Goal: Contribute content: Contribute content

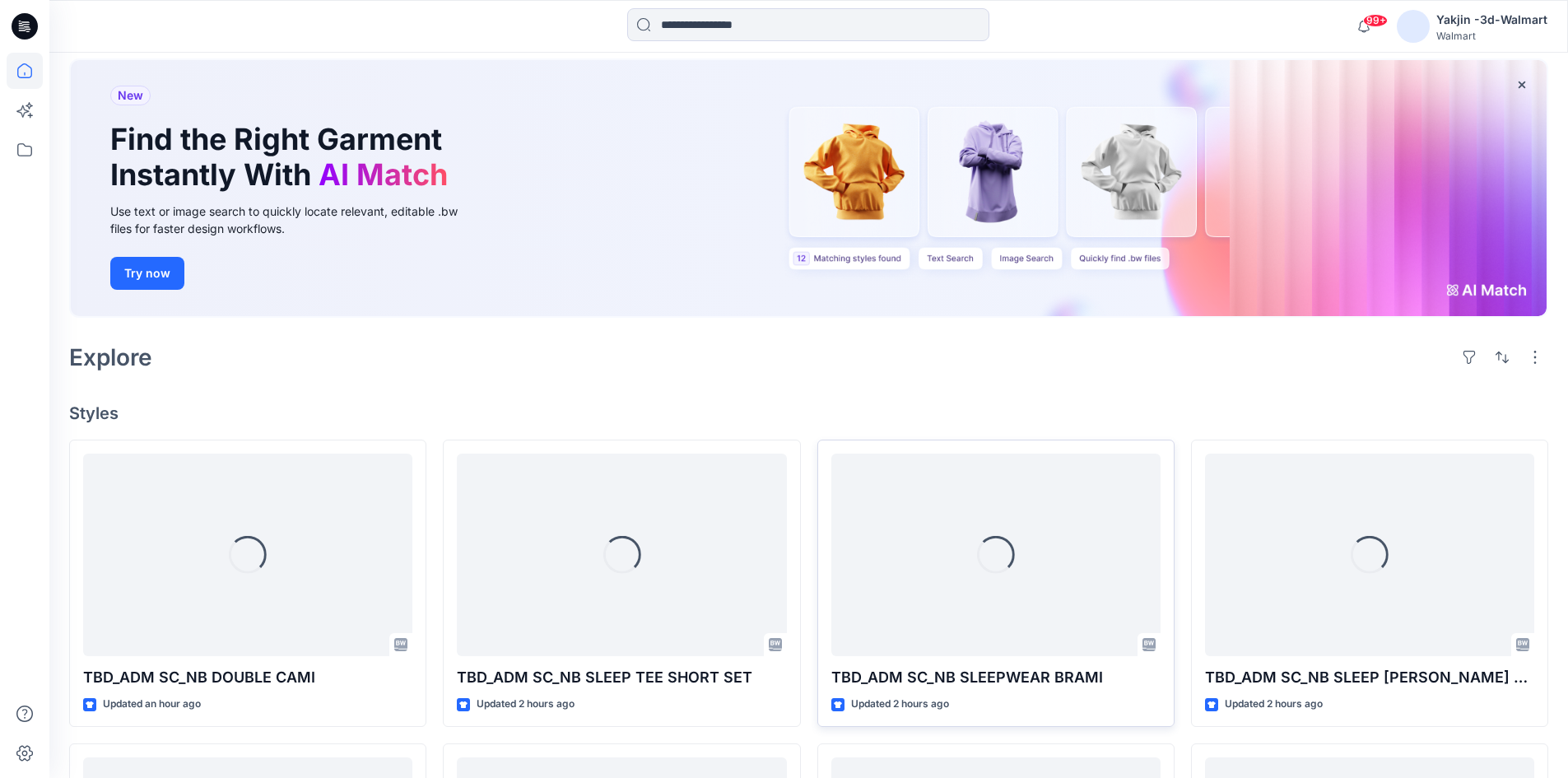
scroll to position [165, 0]
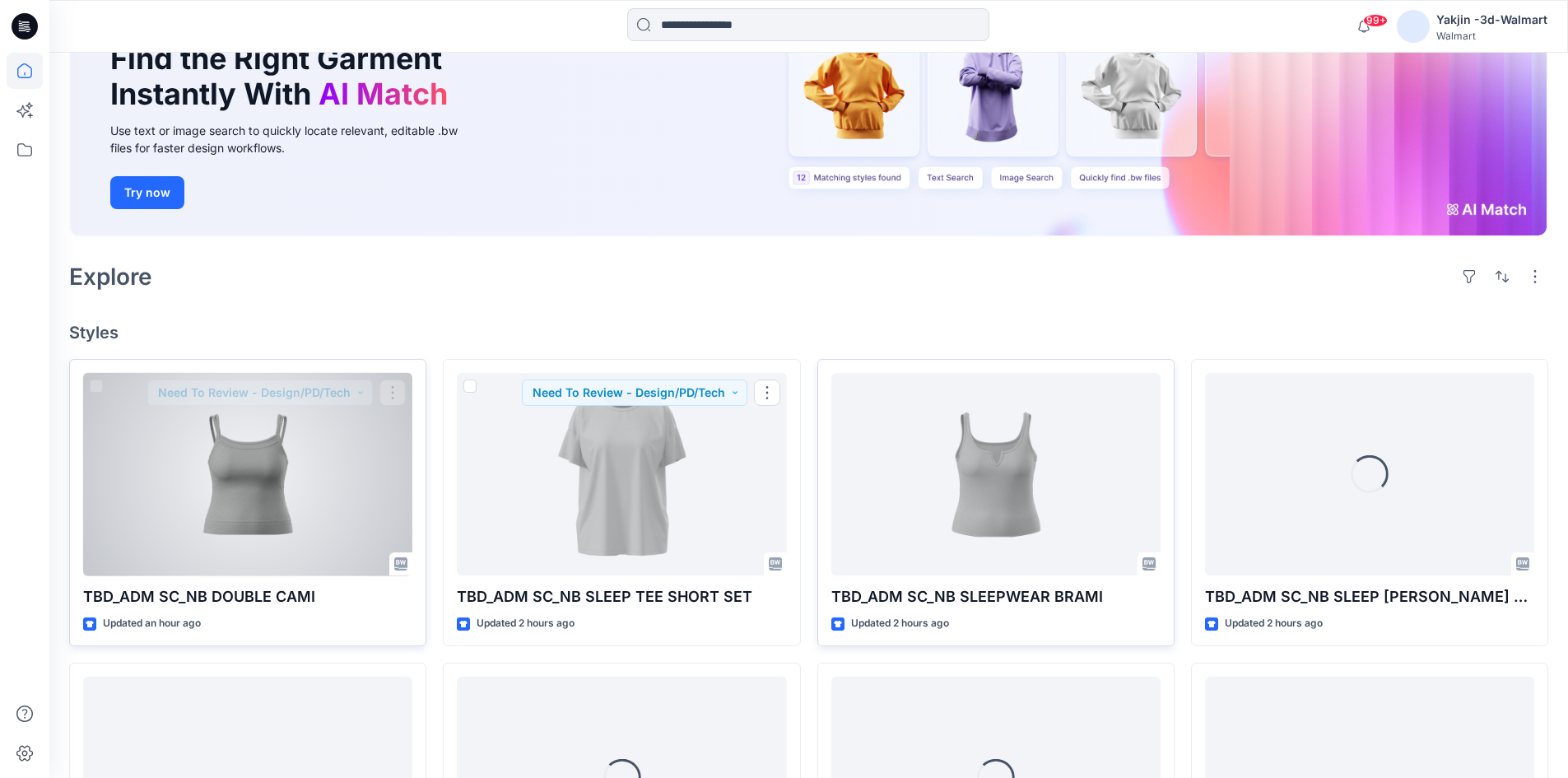
click at [272, 485] on div at bounding box center [248, 475] width 329 height 203
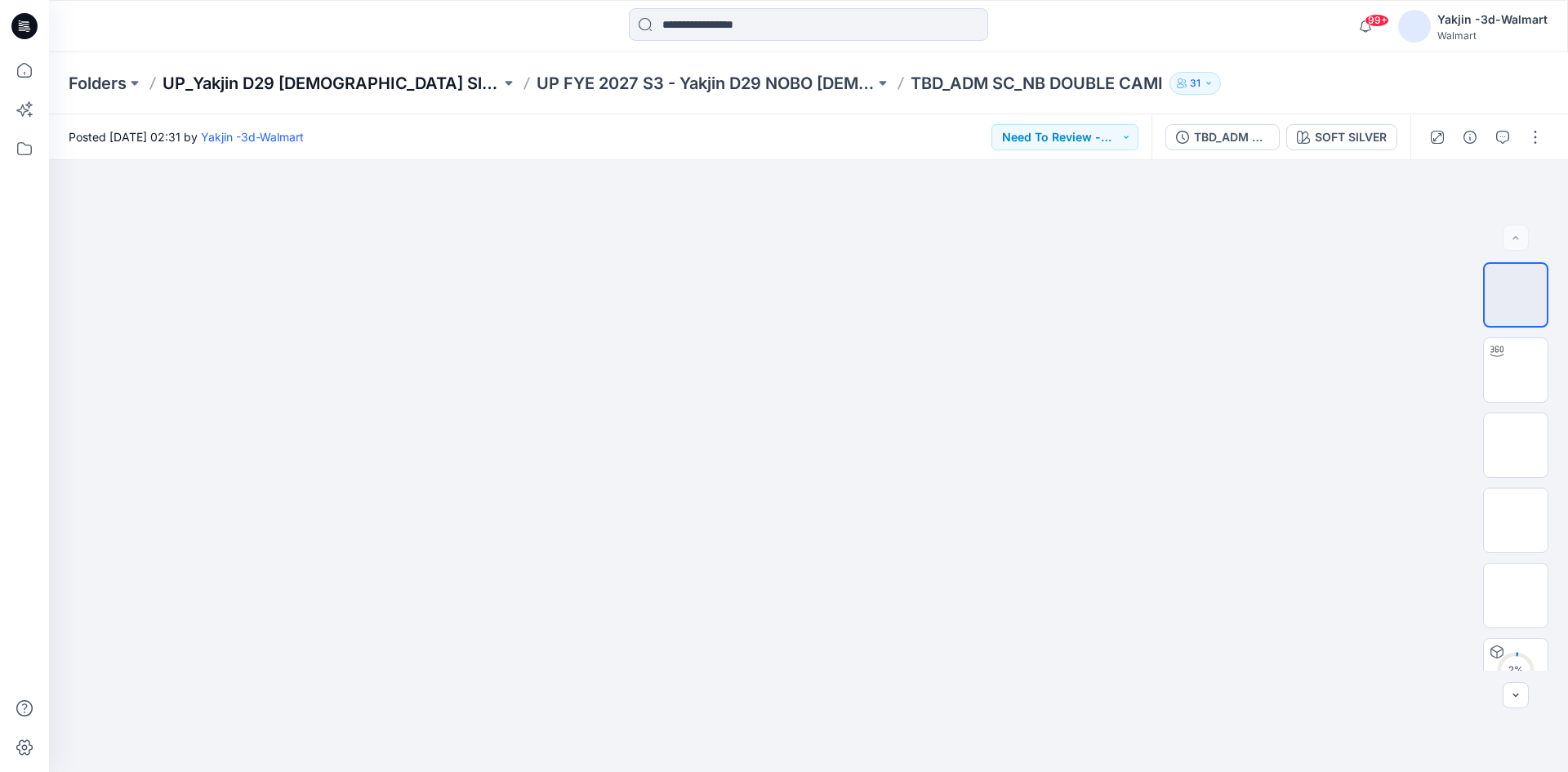
click at [338, 88] on p "UP_Yakjin D29 [DEMOGRAPHIC_DATA] Sleep" at bounding box center [332, 83] width 338 height 23
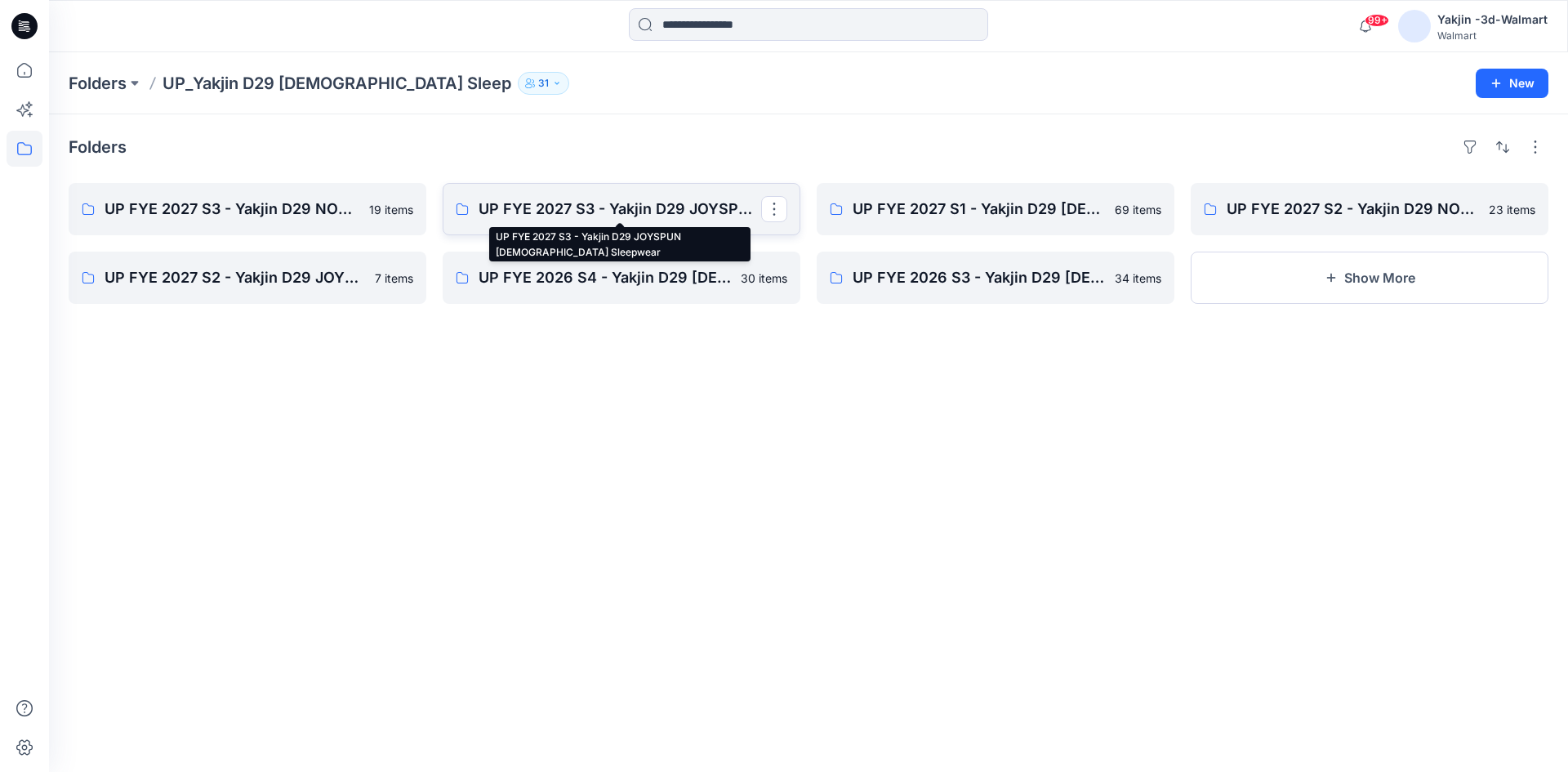
click at [511, 218] on p "UP FYE 2027 S3 - Yakjin D29 JOYSPUN Ladies Sleepwear" at bounding box center [619, 208] width 283 height 23
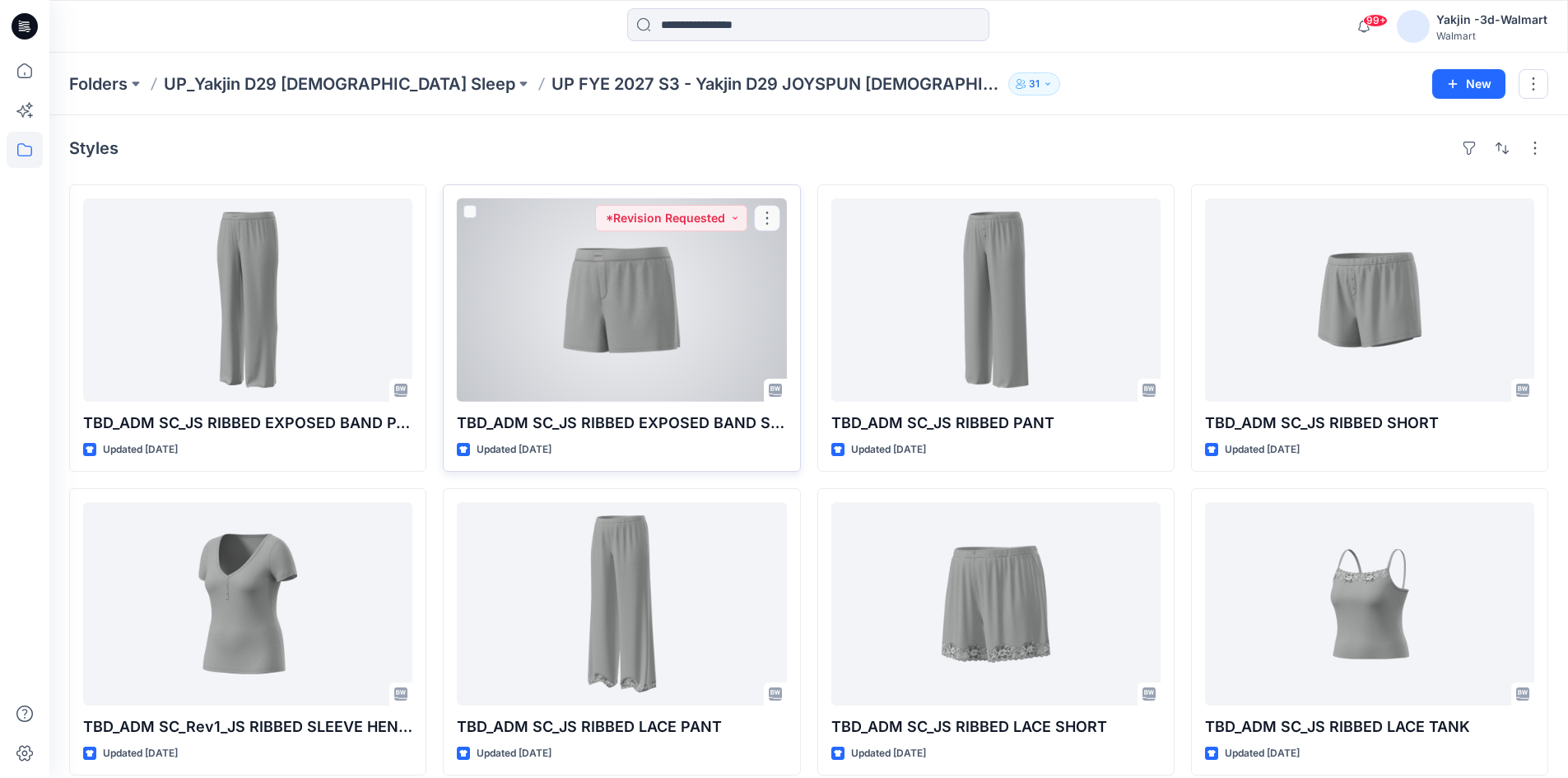
click at [661, 357] on div at bounding box center [622, 300] width 329 height 203
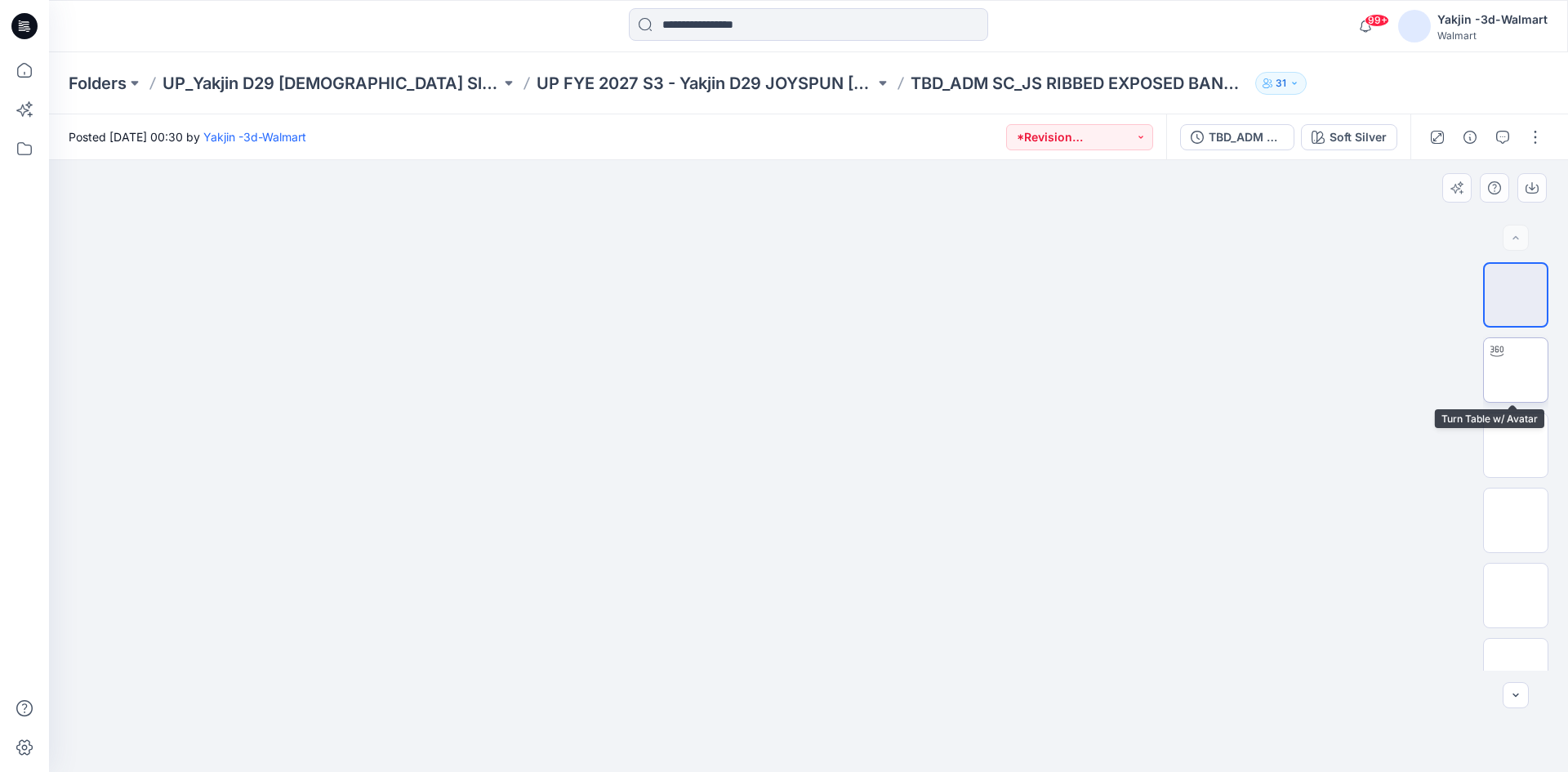
click at [1515, 370] on img at bounding box center [1515, 370] width 0 height 0
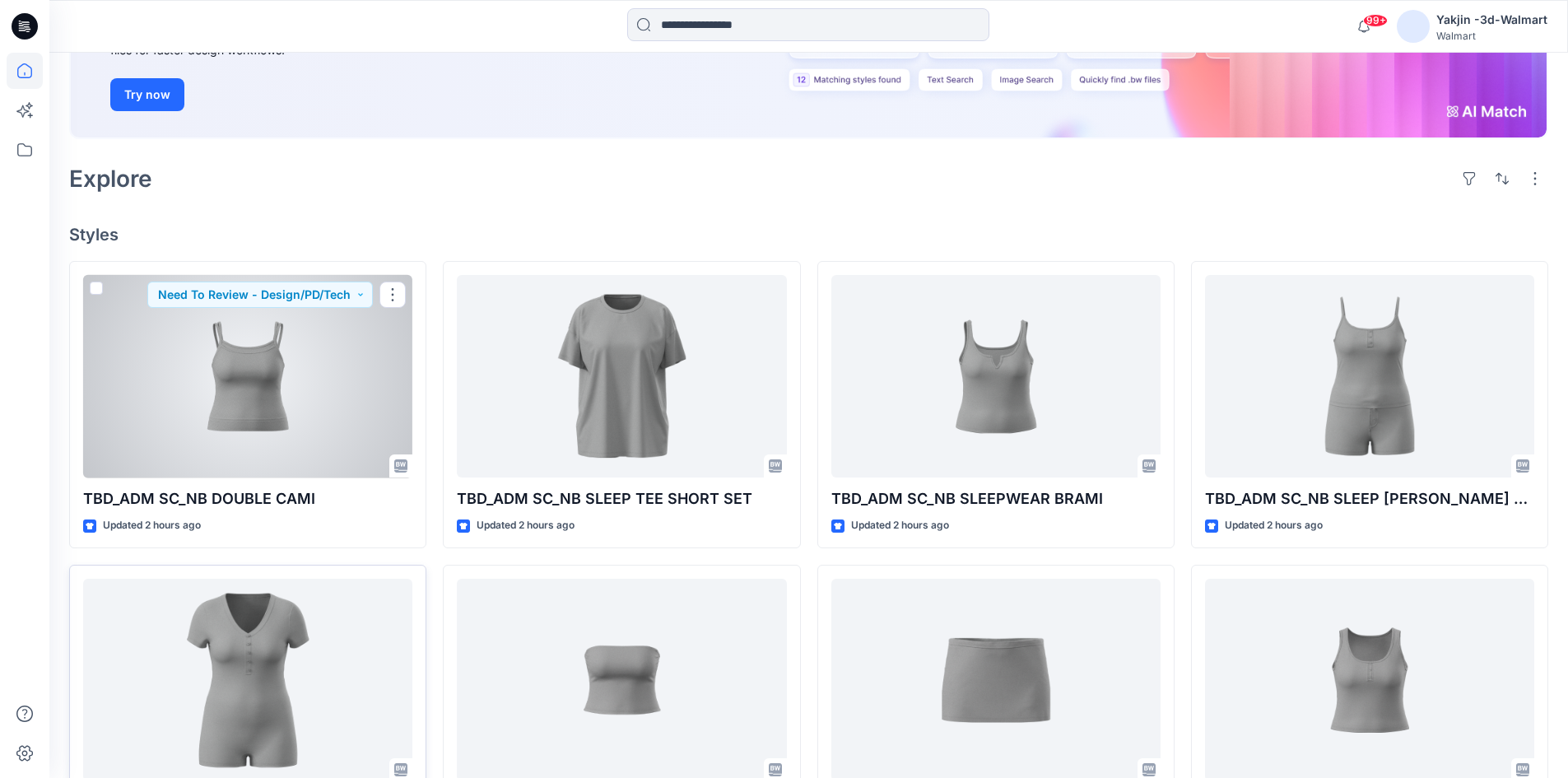
scroll to position [412, 0]
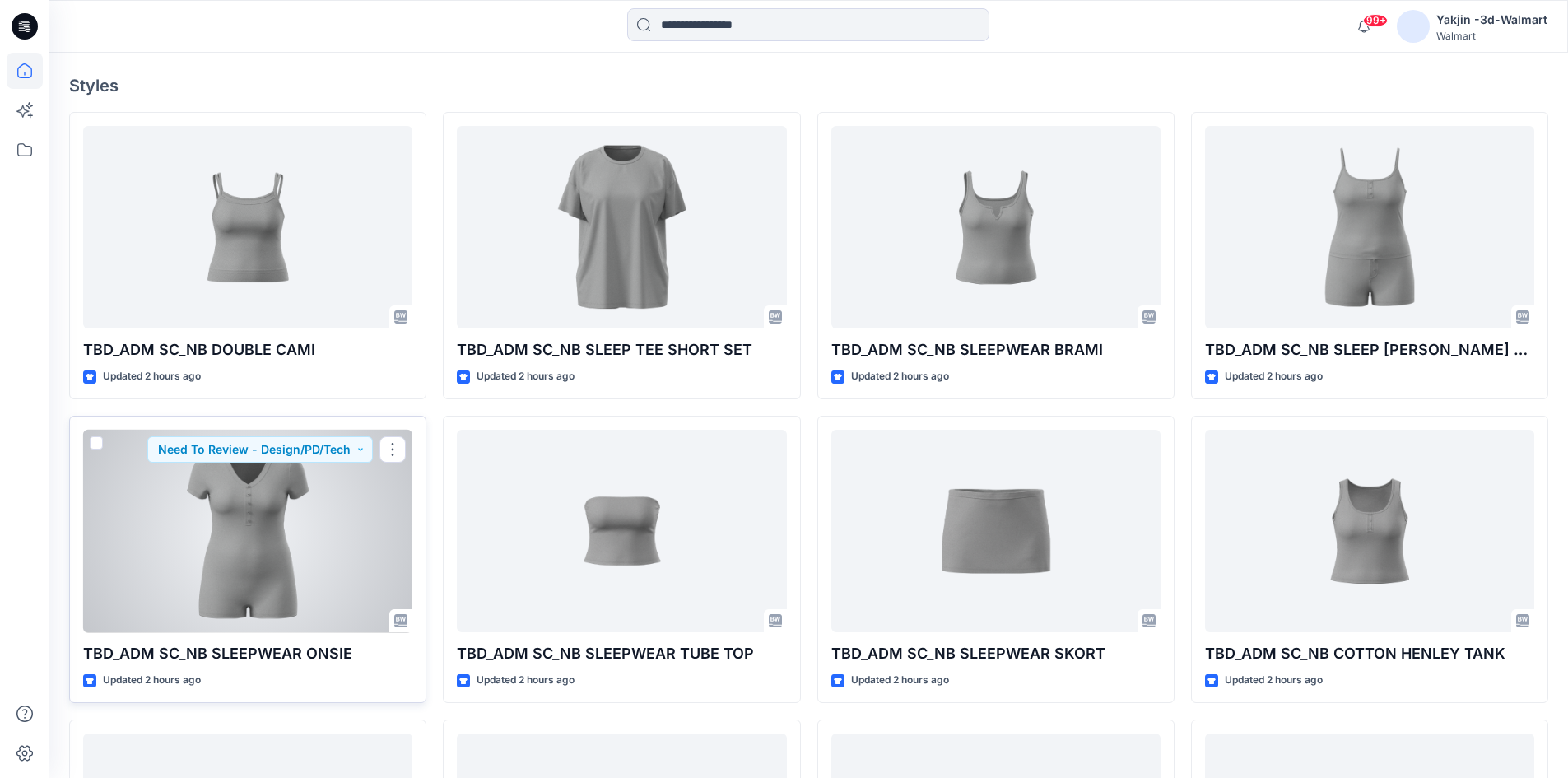
click at [343, 485] on div at bounding box center [248, 531] width 329 height 203
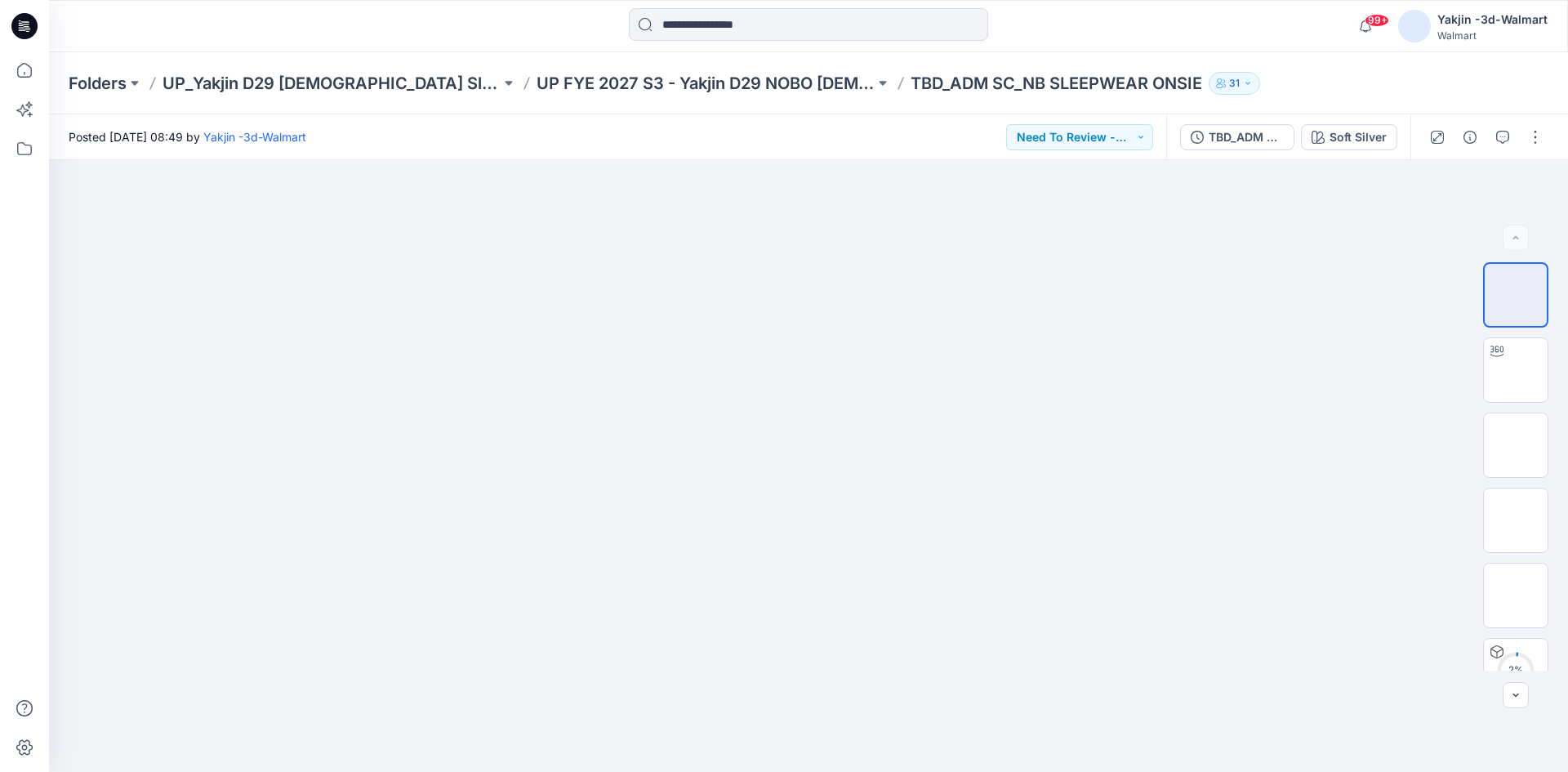
click at [663, 70] on div "Folders UP_Yakjin D29 Ladies Sleep UP FYE 2027 S3 - Yakjin D29 NOBO Ladies Slee…" at bounding box center [809, 83] width 1519 height 62
click at [664, 83] on p "UP FYE 2027 S3 - Yakjin D29 NOBO [DEMOGRAPHIC_DATA] Sleepwear" at bounding box center [706, 83] width 338 height 23
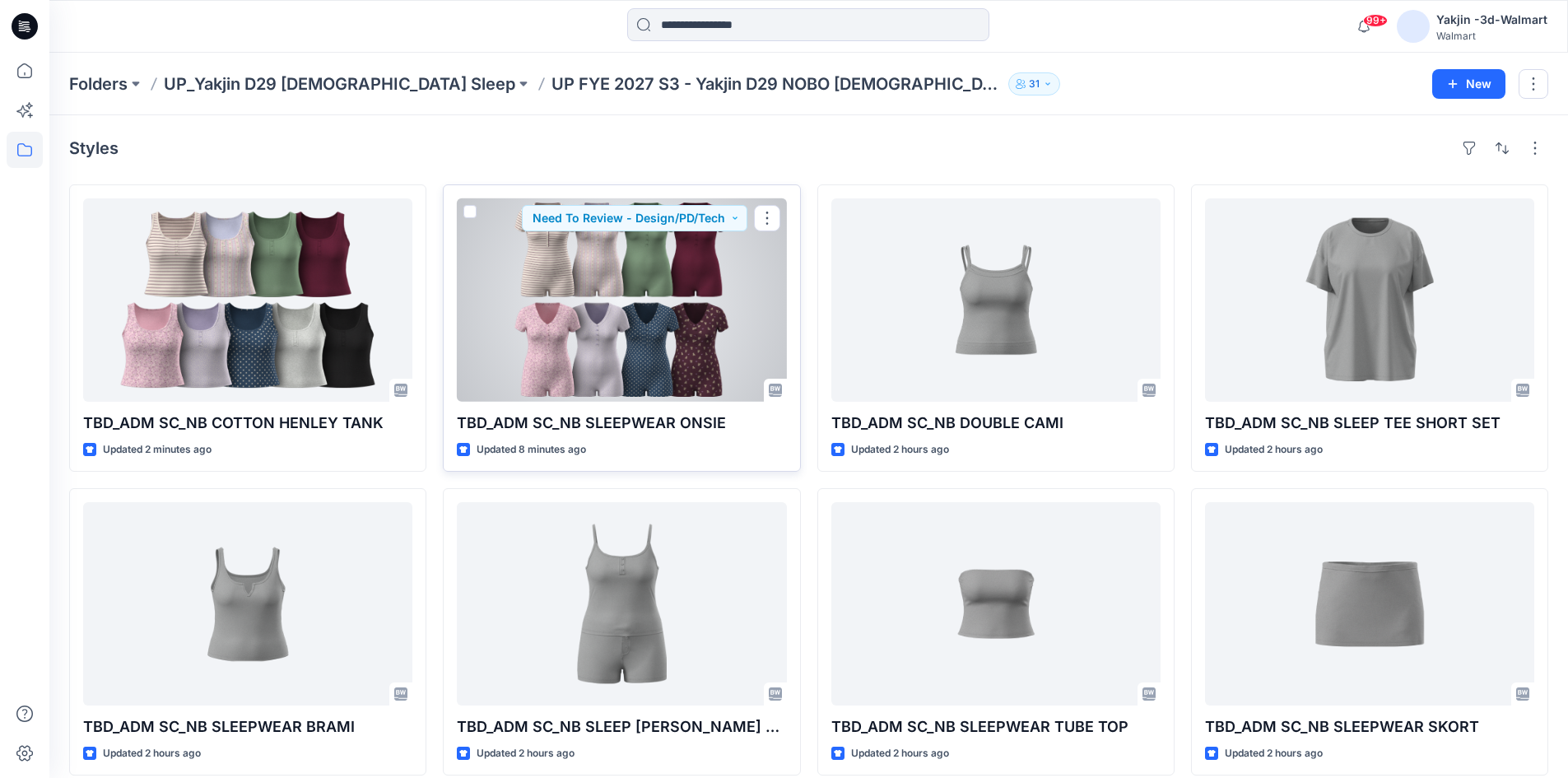
click at [575, 383] on div at bounding box center [622, 300] width 329 height 203
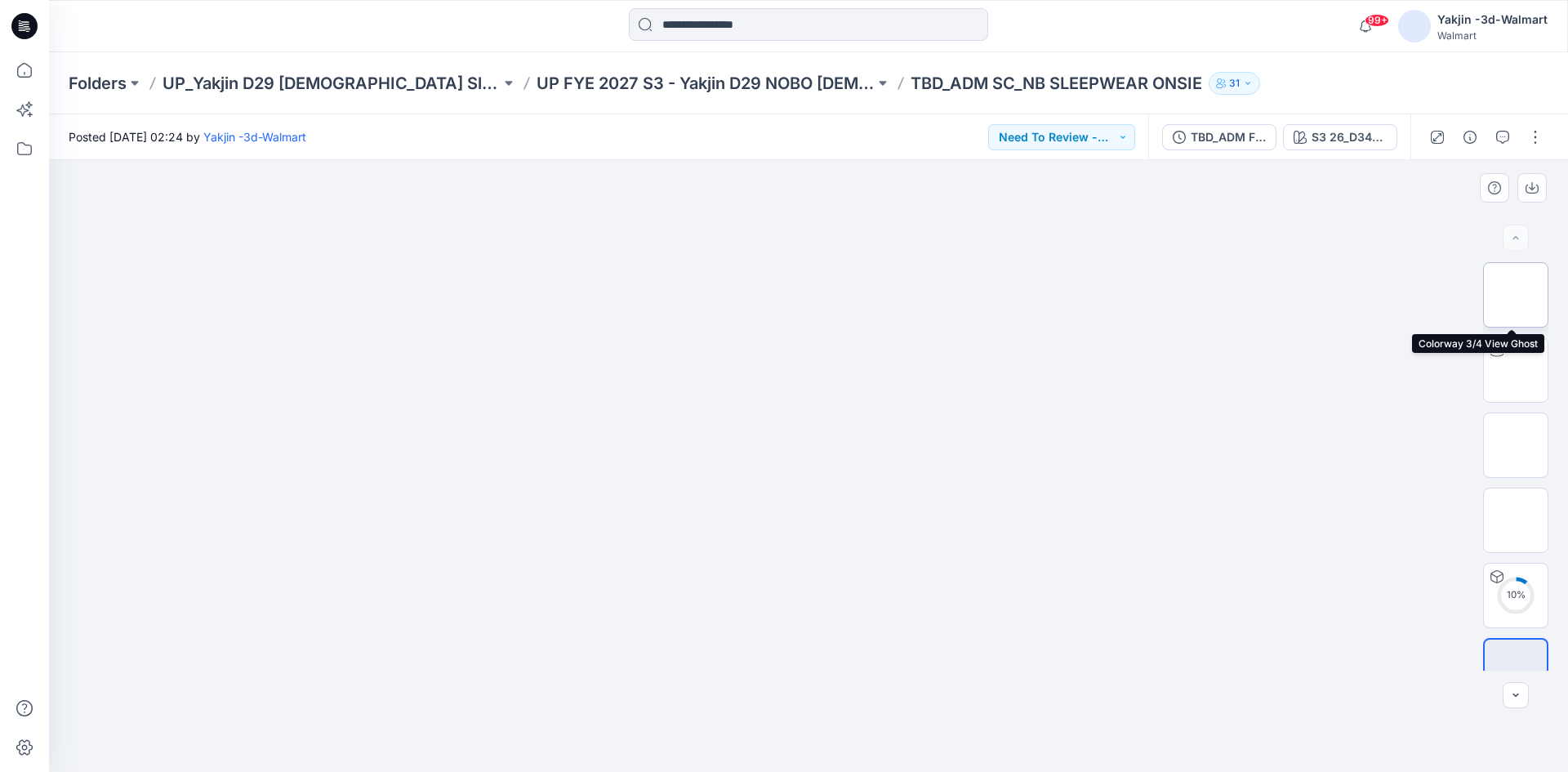
click at [1515, 295] on img at bounding box center [1515, 295] width 0 height 0
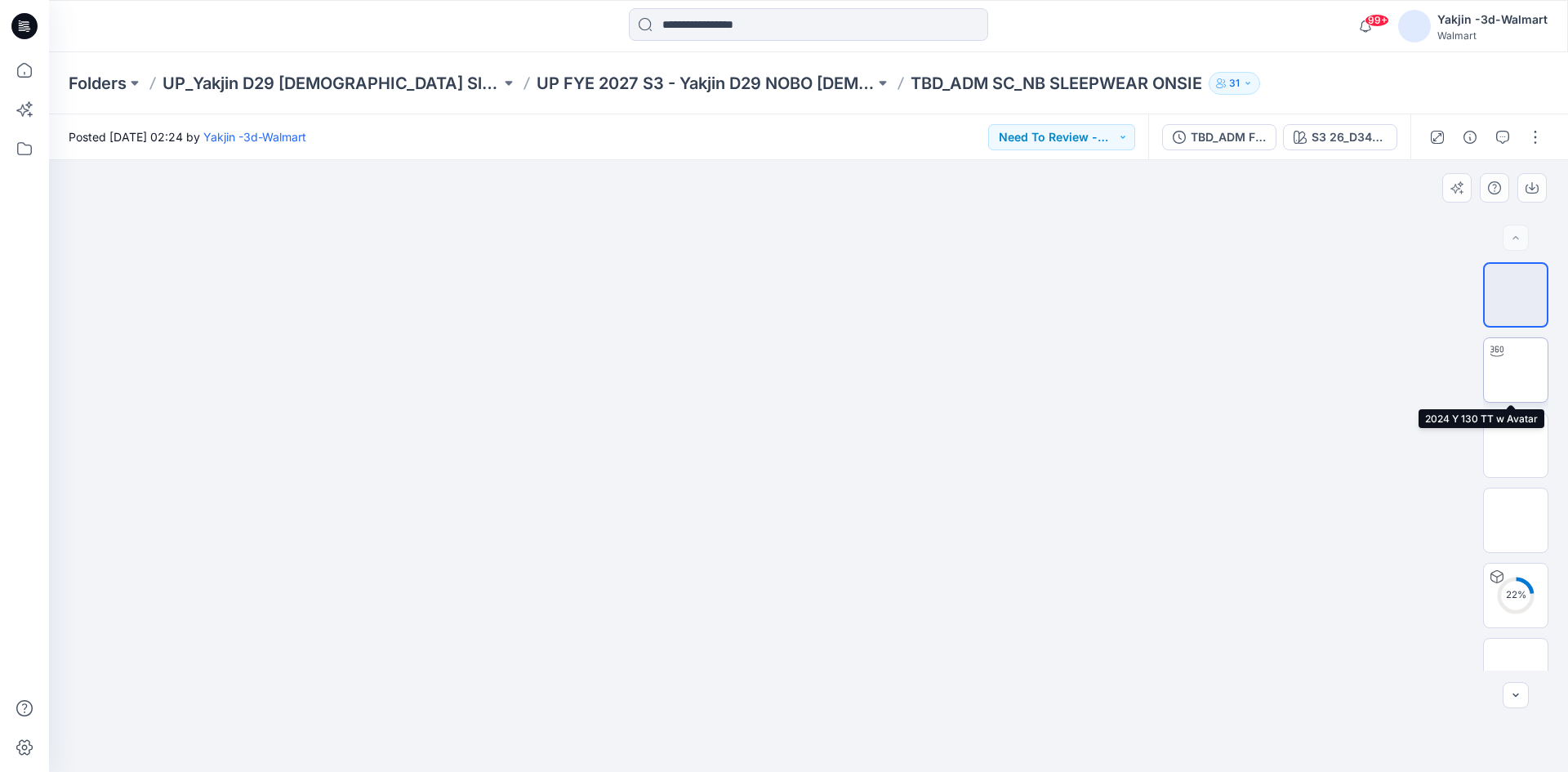
click at [1515, 370] on img at bounding box center [1515, 370] width 0 height 0
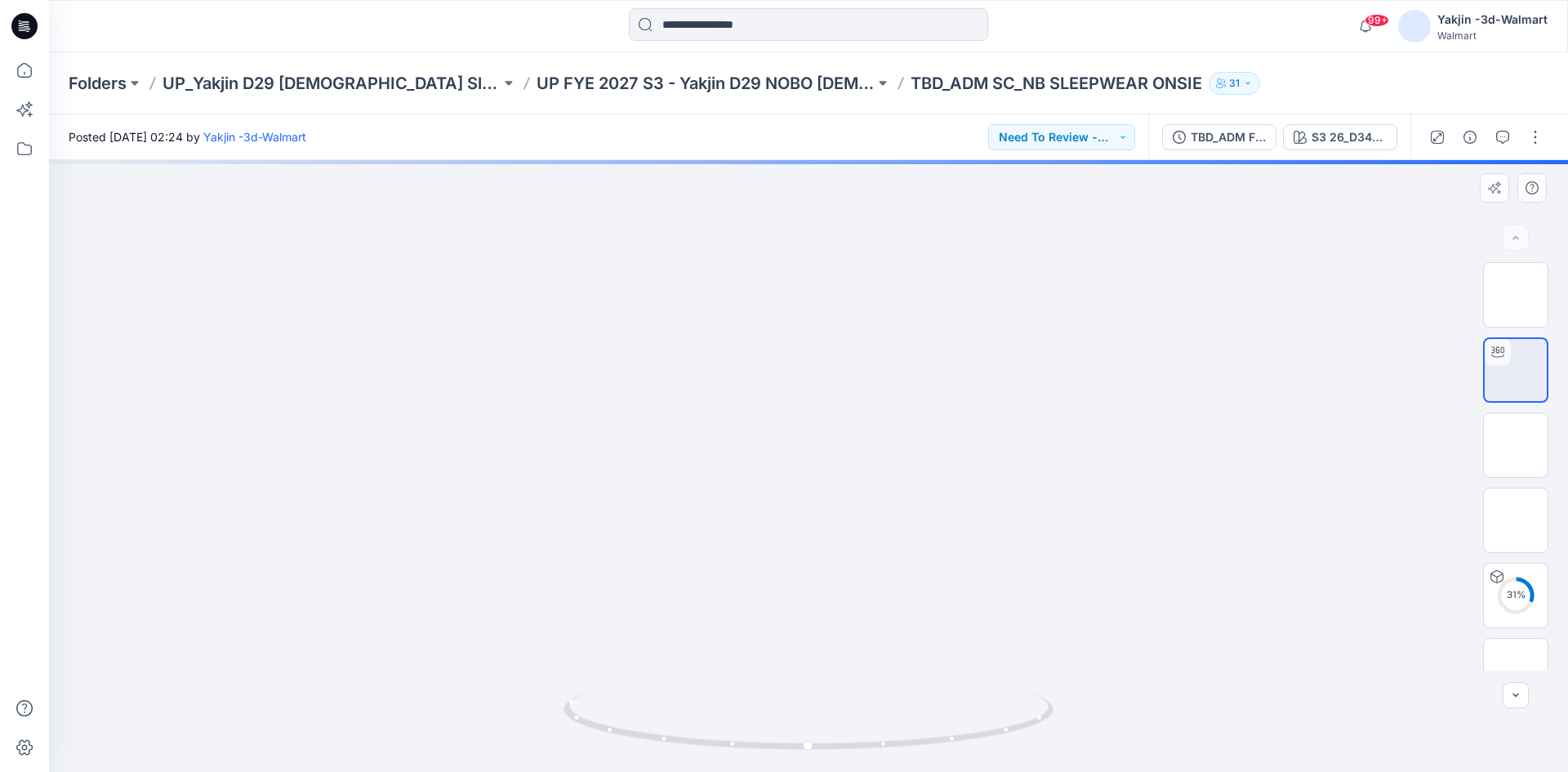
drag, startPoint x: 866, startPoint y: 549, endPoint x: 863, endPoint y: 618, distance: 69.1
drag, startPoint x: 930, startPoint y: 742, endPoint x: 659, endPoint y: 781, distance: 273.8
click at [659, 771] on html "99+ Notifications Your style TBD_ADM SC_NB SLEEPWEAR ONSIE has been updated wit…" at bounding box center [784, 386] width 1568 height 772
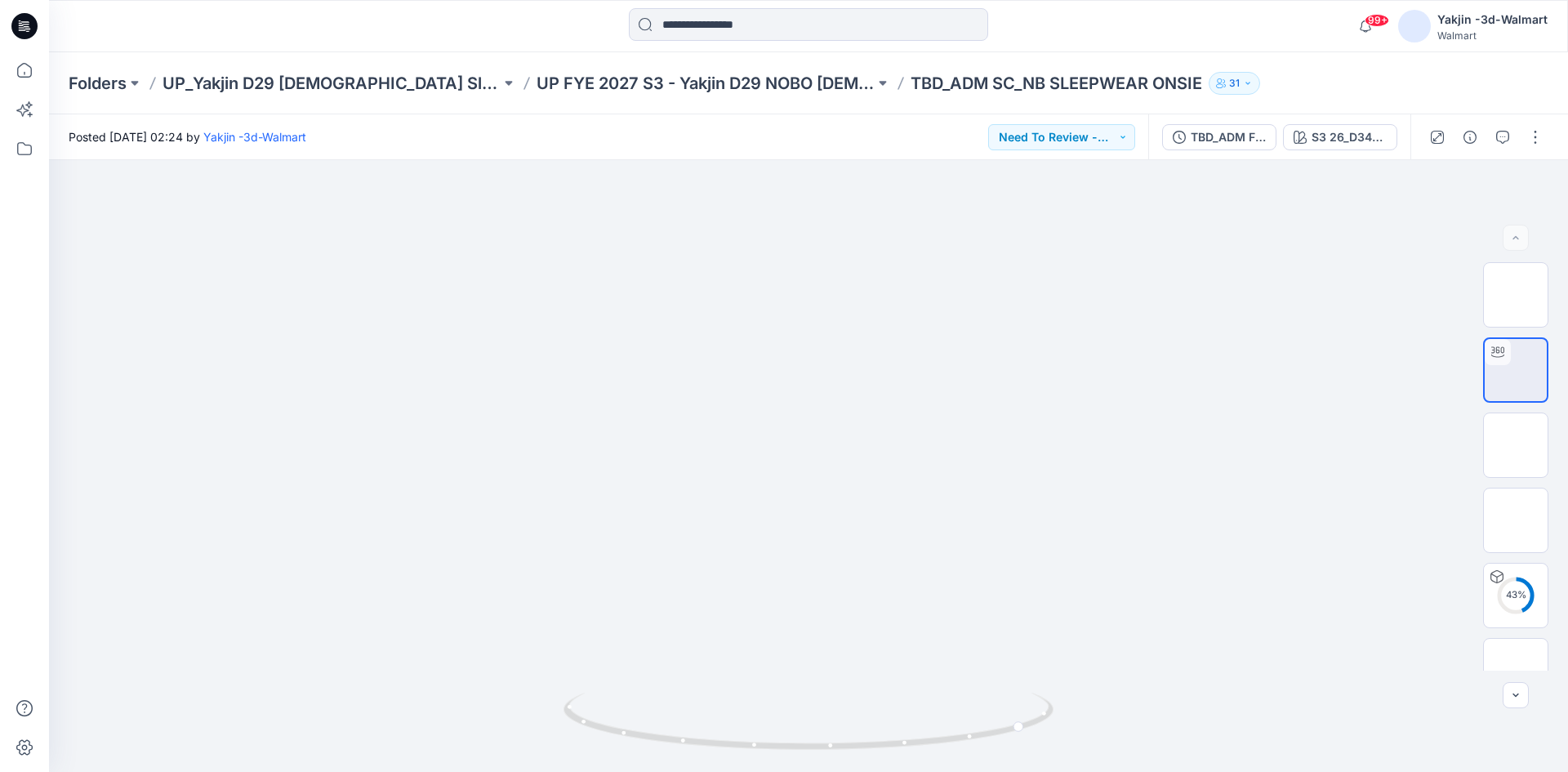
drag, startPoint x: 752, startPoint y: 661, endPoint x: 744, endPoint y: 134, distance: 527.1
click at [744, 134] on div "Posted Monday, September 29, 2025 02:24 by Yakjin -3d-Walmart Need To Review - …" at bounding box center [809, 443] width 1519 height 658
drag, startPoint x: 924, startPoint y: 749, endPoint x: 726, endPoint y: 749, distance: 198.0
click at [726, 749] on icon at bounding box center [810, 723] width 494 height 61
drag, startPoint x: 837, startPoint y: 410, endPoint x: 815, endPoint y: 744, distance: 334.7
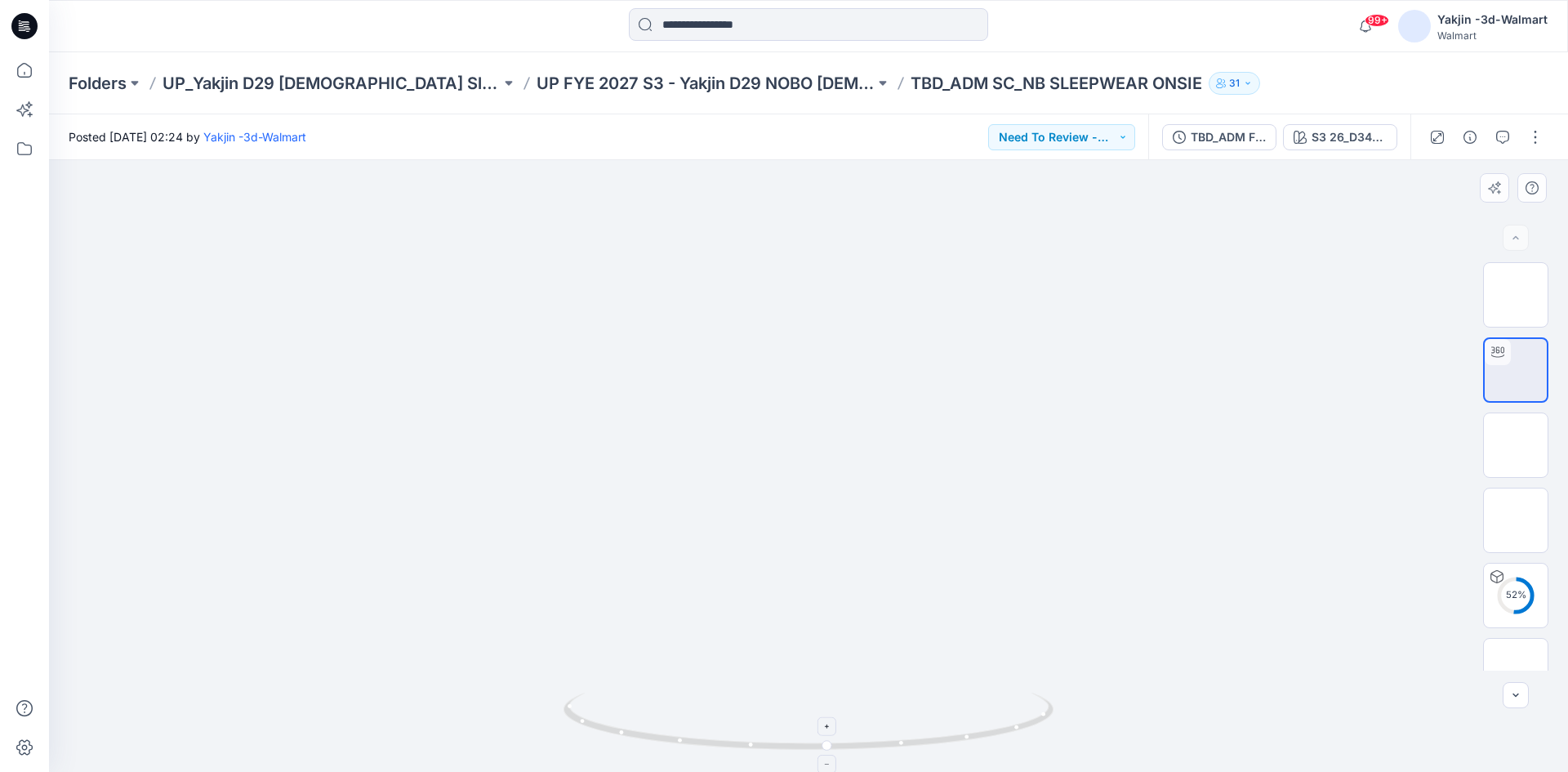
click at [815, 744] on div at bounding box center [809, 466] width 1519 height 612
drag, startPoint x: 890, startPoint y: 419, endPoint x: 891, endPoint y: 589, distance: 170.0
click at [1515, 445] on img at bounding box center [1515, 445] width 0 height 0
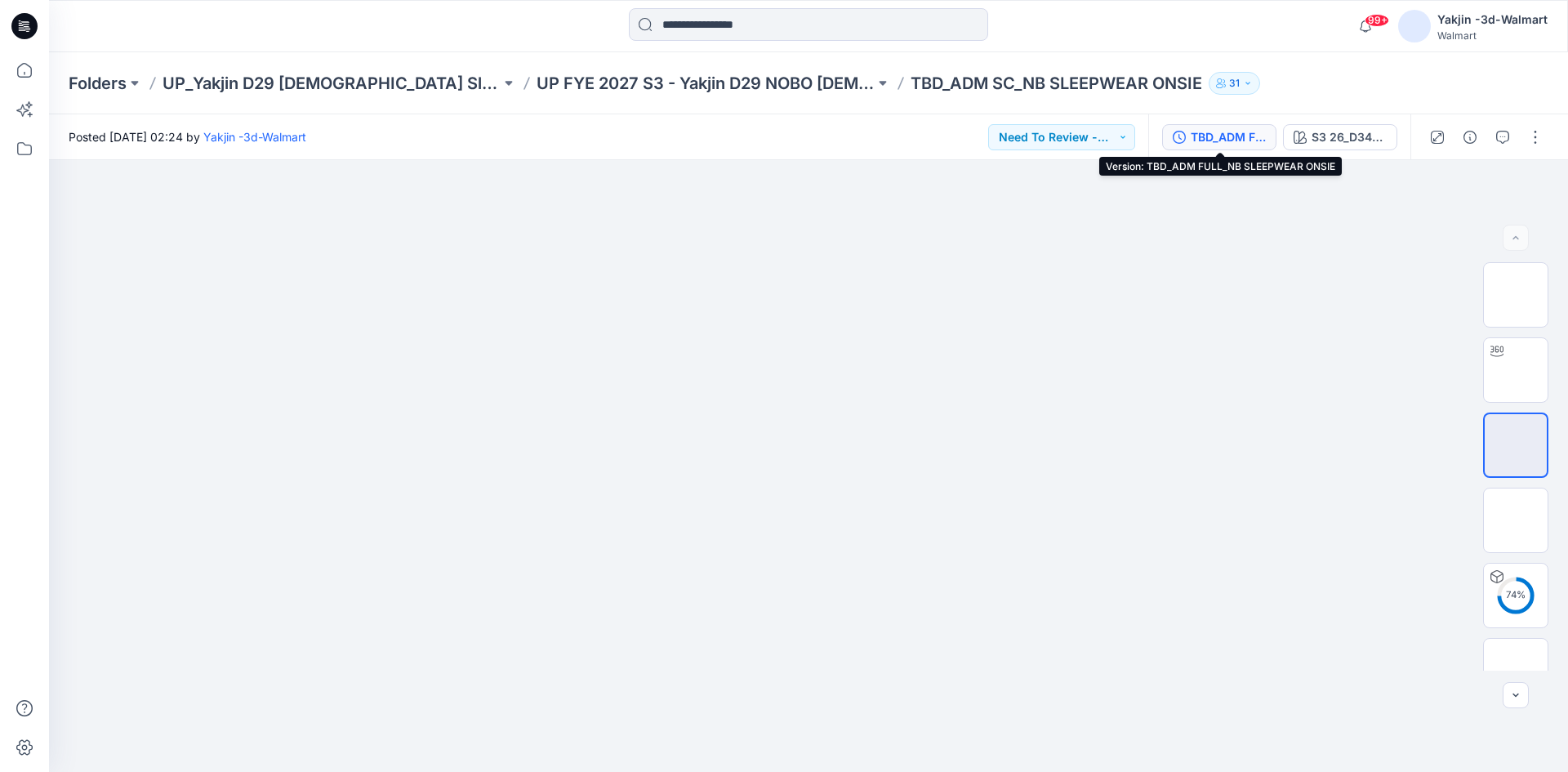
click at [1217, 140] on div "TBD_ADM FULL_NB SLEEPWEAR ONSIE" at bounding box center [1228, 138] width 75 height 18
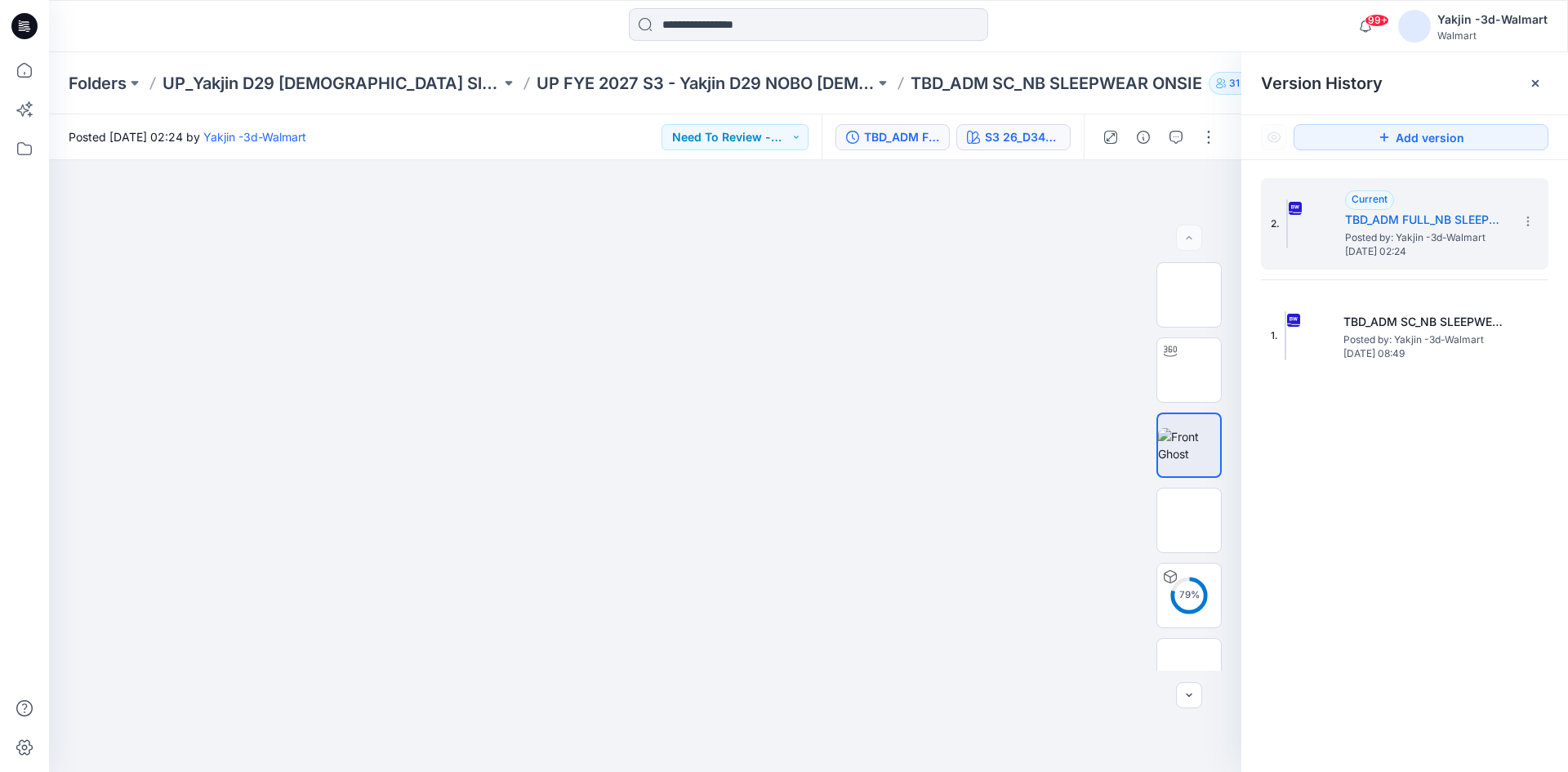
click at [1004, 134] on div "S3 26_D34_NB_KNIT STRIPE 3 v1 rpt_CW23_WINTER WHITE_WM" at bounding box center [1023, 138] width 75 height 18
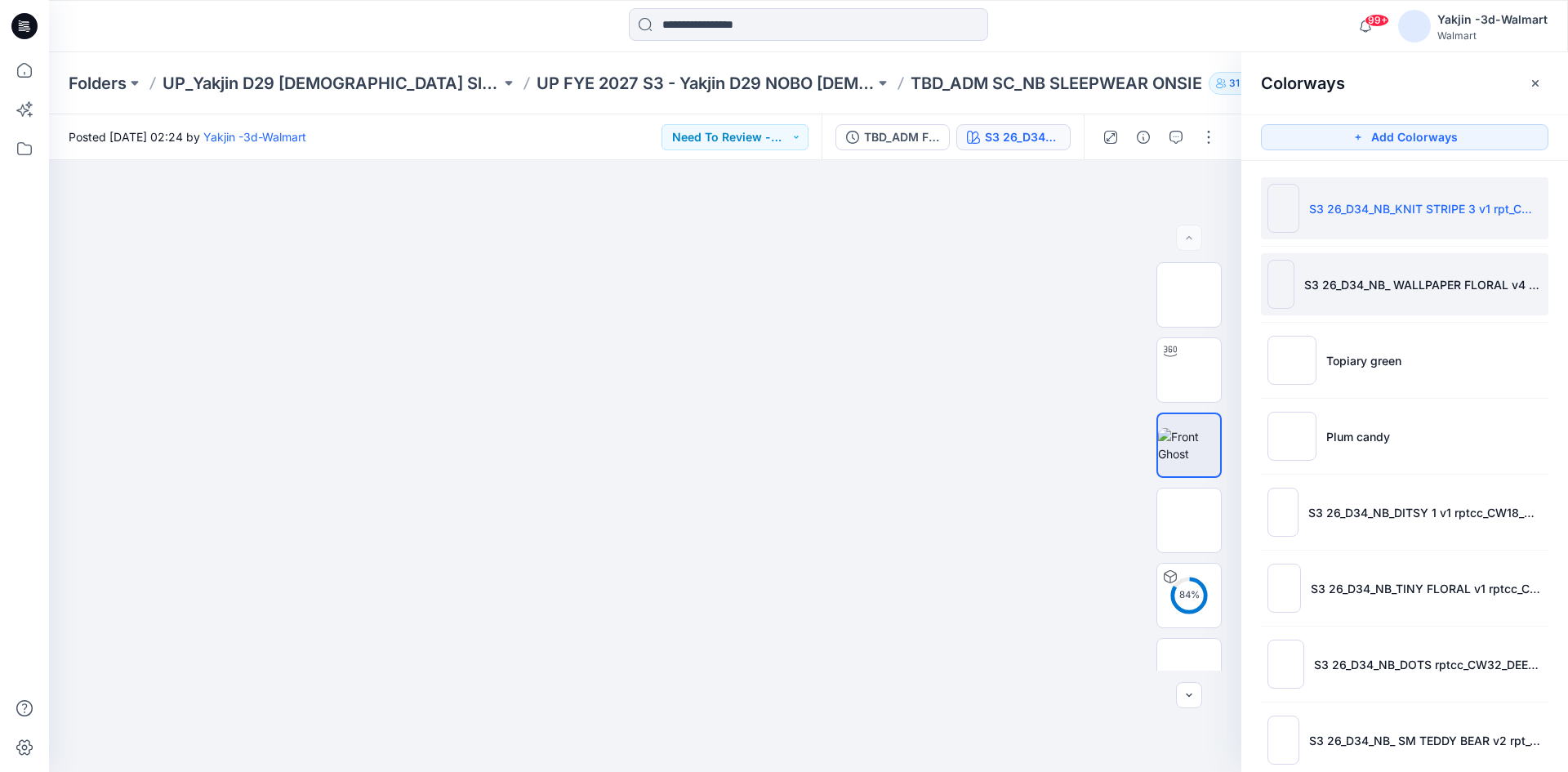
click at [1386, 296] on li "S3 26_D34_NB_ WALLPAPER FLORAL v4 rpt_CW9_PLATINUM SILVER HTR_WM" at bounding box center [1405, 284] width 288 height 62
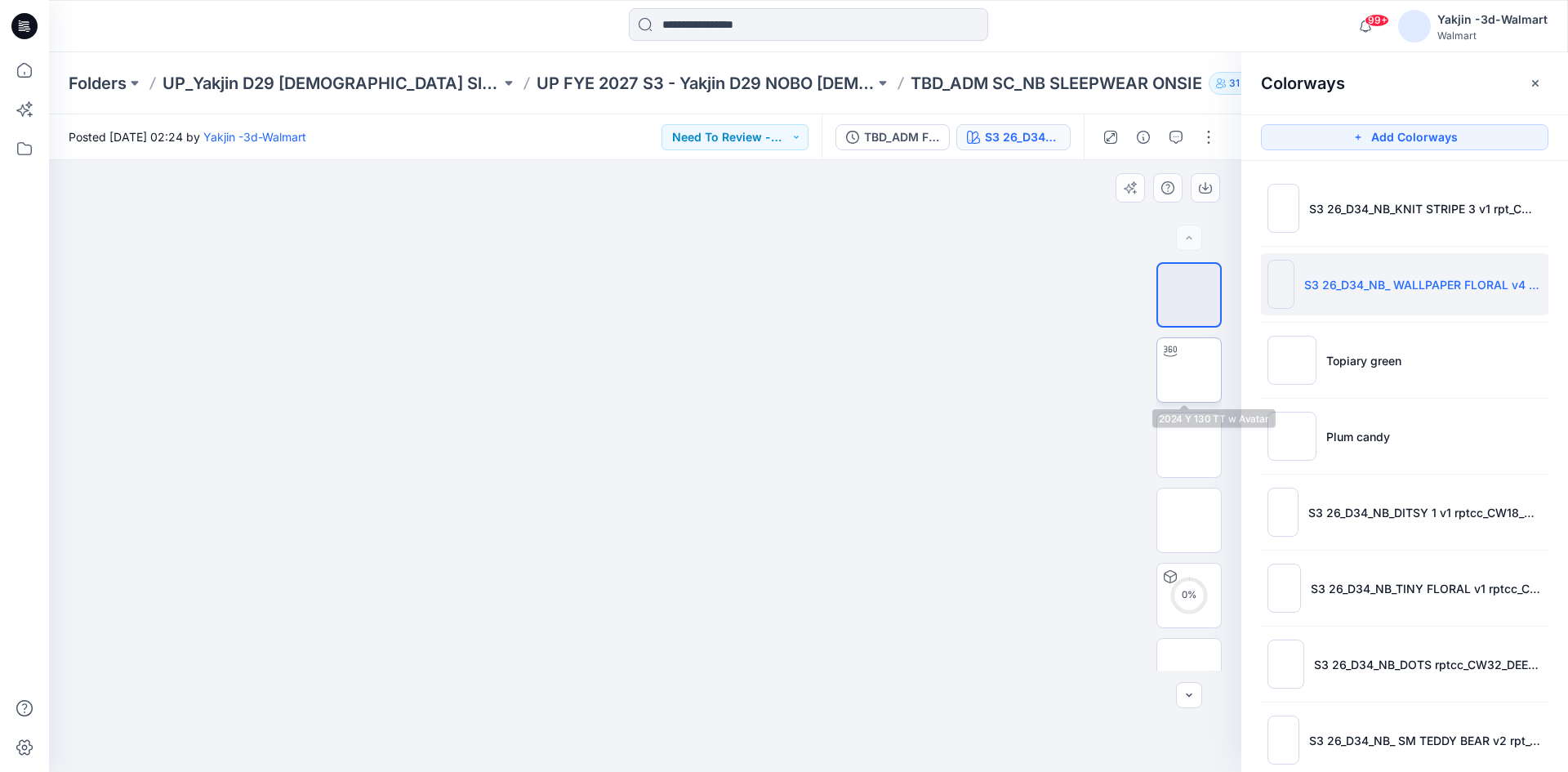
click at [1189, 370] on img at bounding box center [1189, 370] width 0 height 0
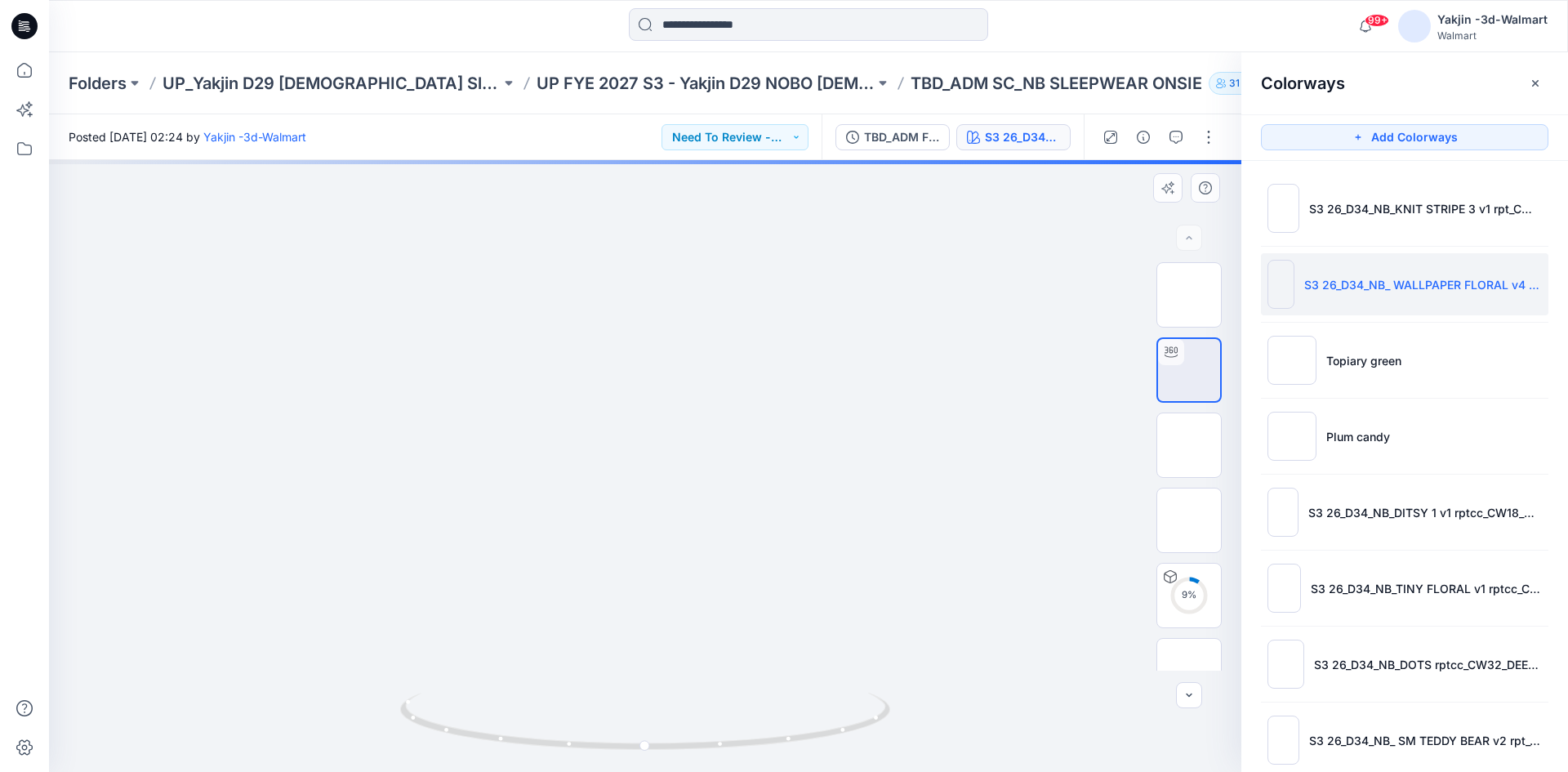
drag, startPoint x: 767, startPoint y: 444, endPoint x: 759, endPoint y: 497, distance: 53.6
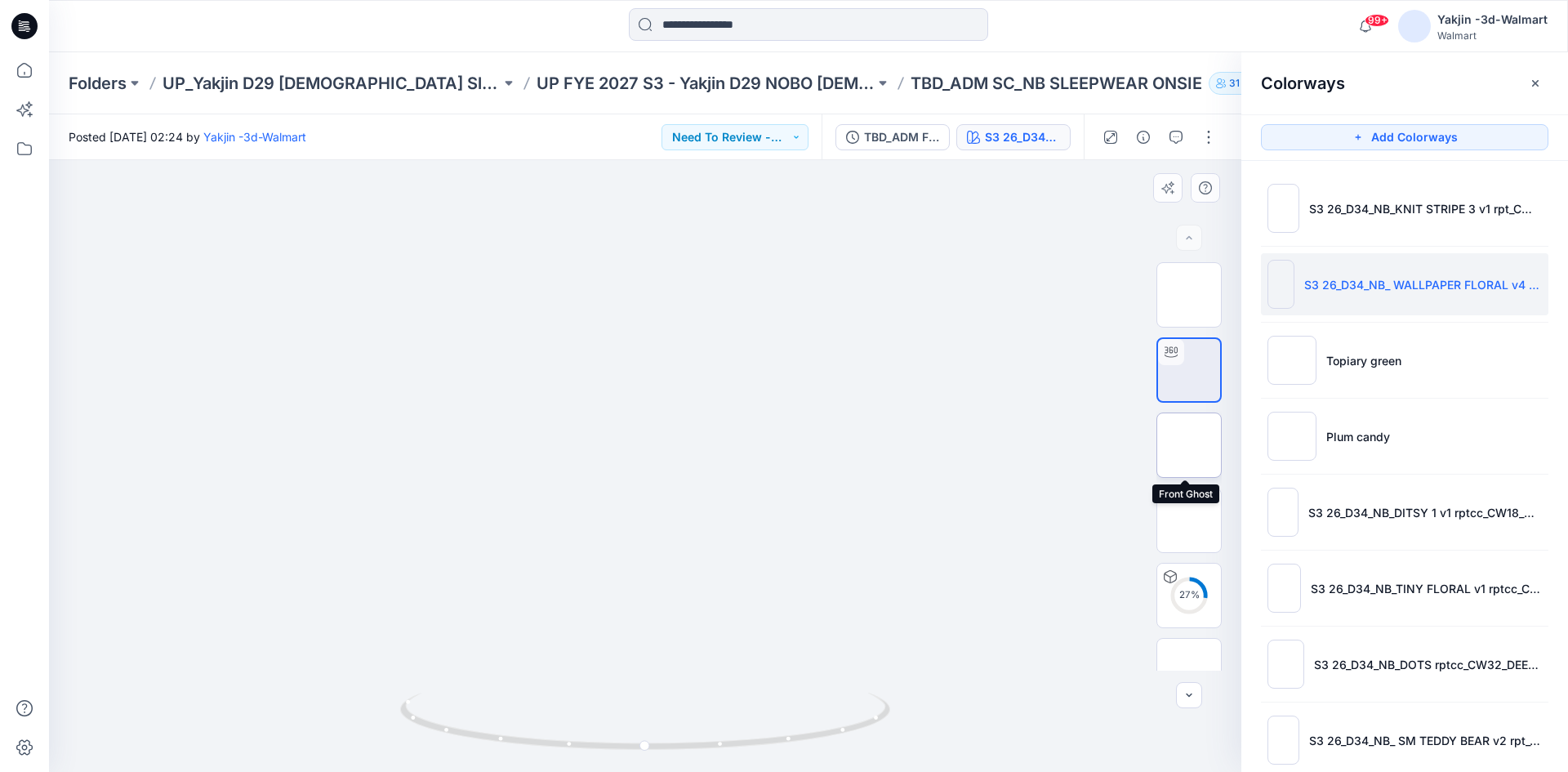
click at [1189, 445] on img at bounding box center [1189, 445] width 0 height 0
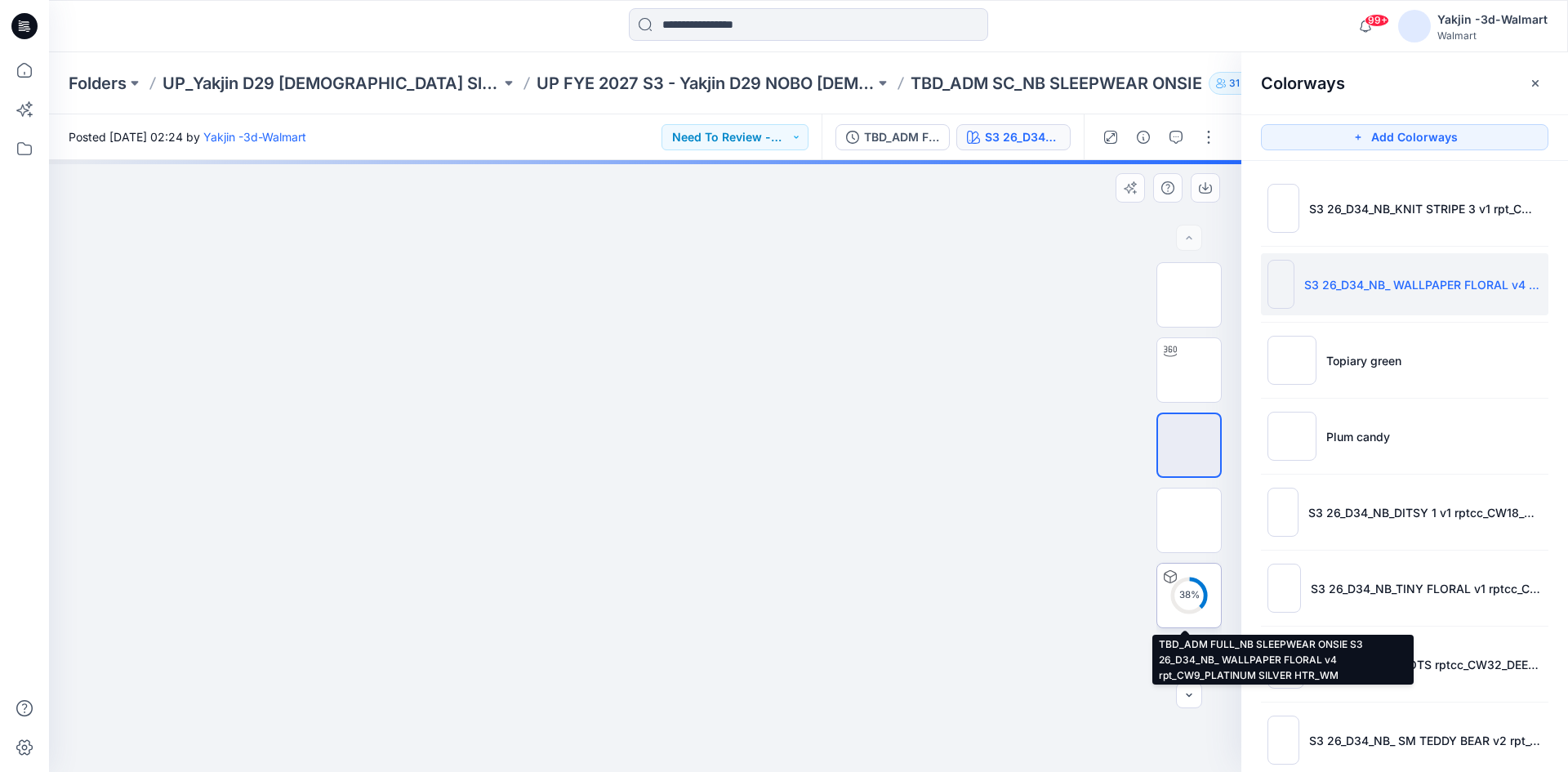
click at [1189, 595] on img at bounding box center [1189, 595] width 0 height 0
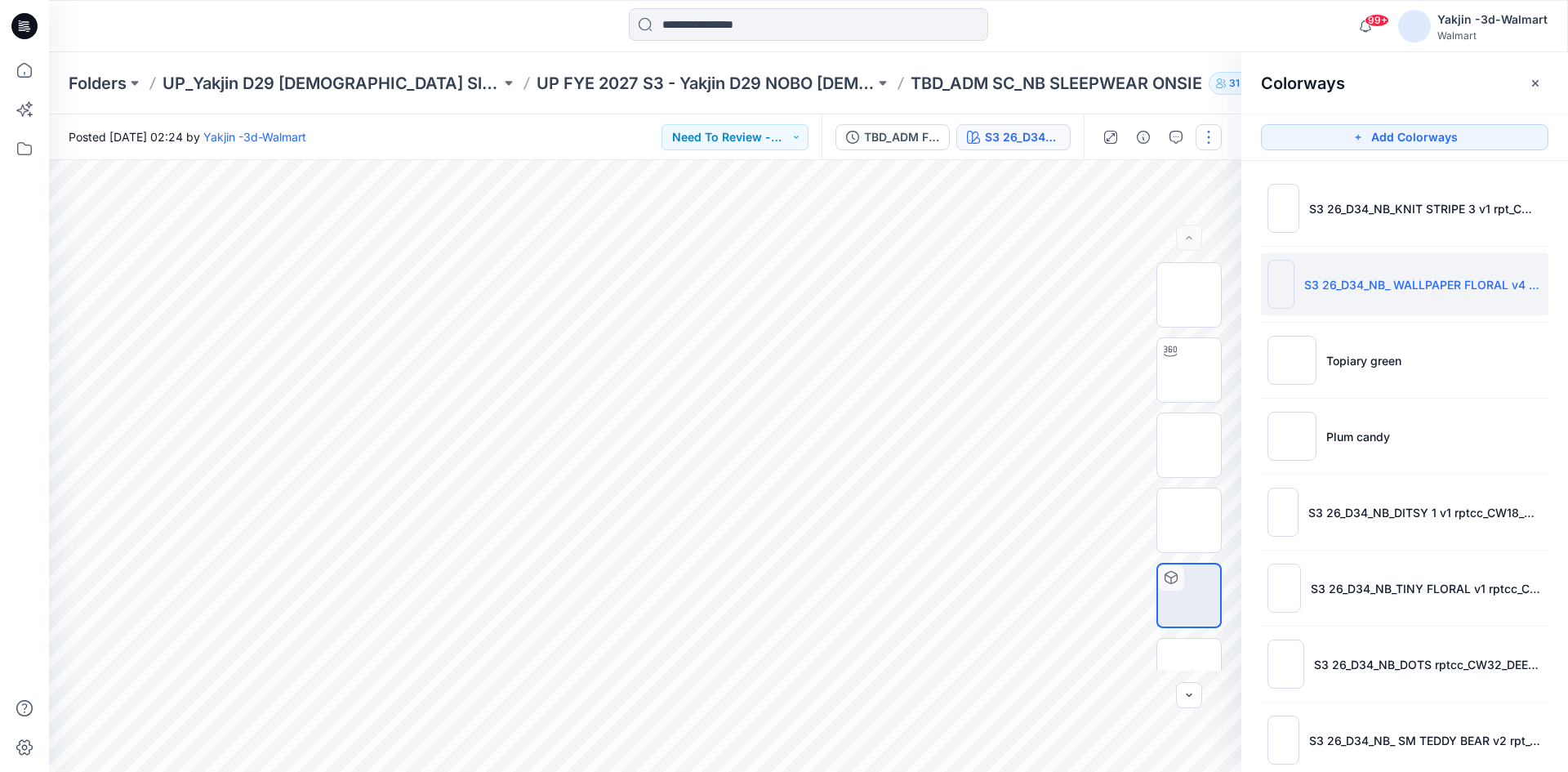
click at [1220, 140] on button "button" at bounding box center [1208, 137] width 26 height 26
click at [1108, 225] on p "Edit" at bounding box center [1105, 221] width 20 height 18
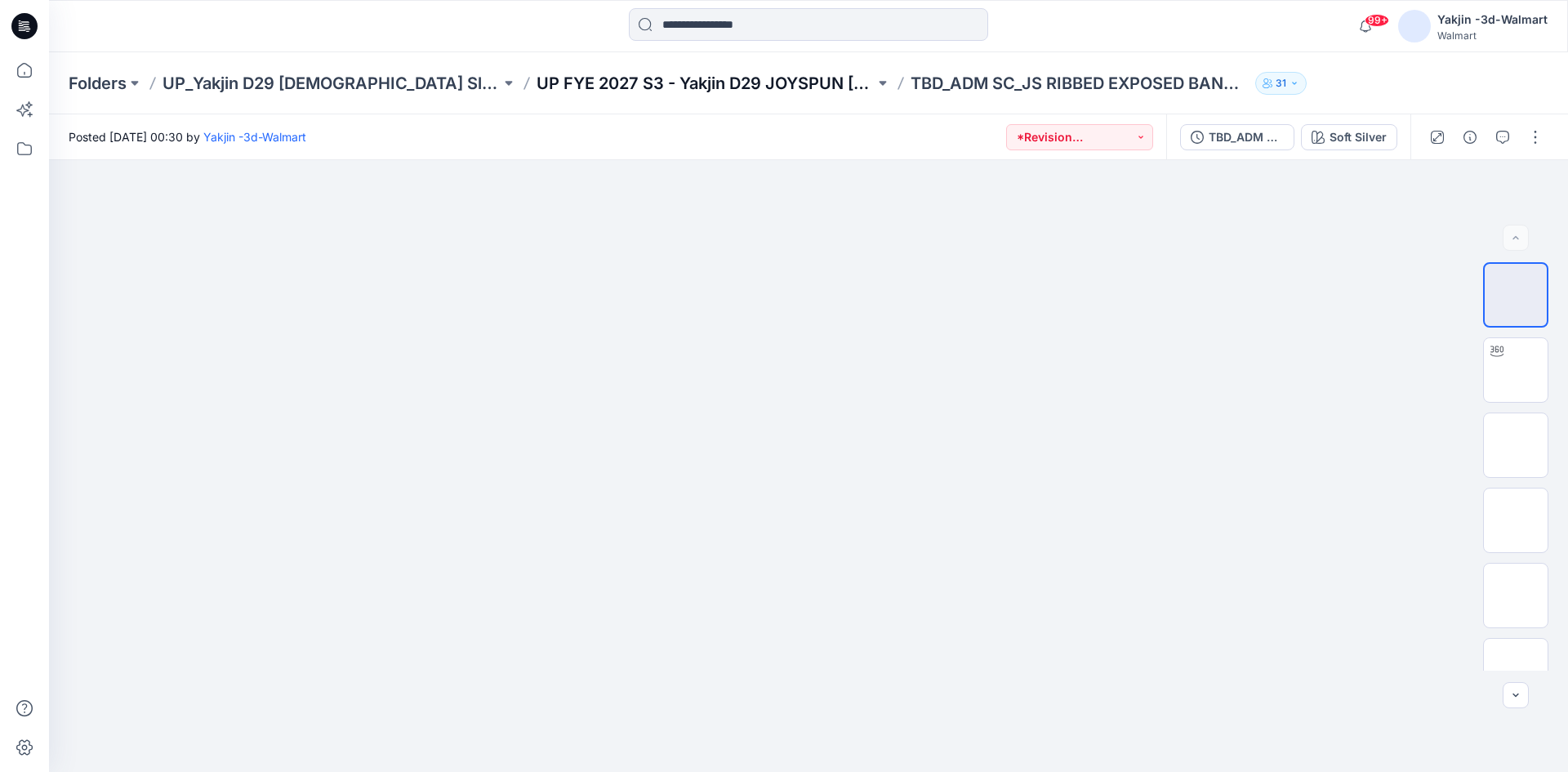
click at [647, 89] on p "UP FYE 2027 S3 - Yakjin D29 JOYSPUN Ladies Sleepwear" at bounding box center [706, 83] width 338 height 23
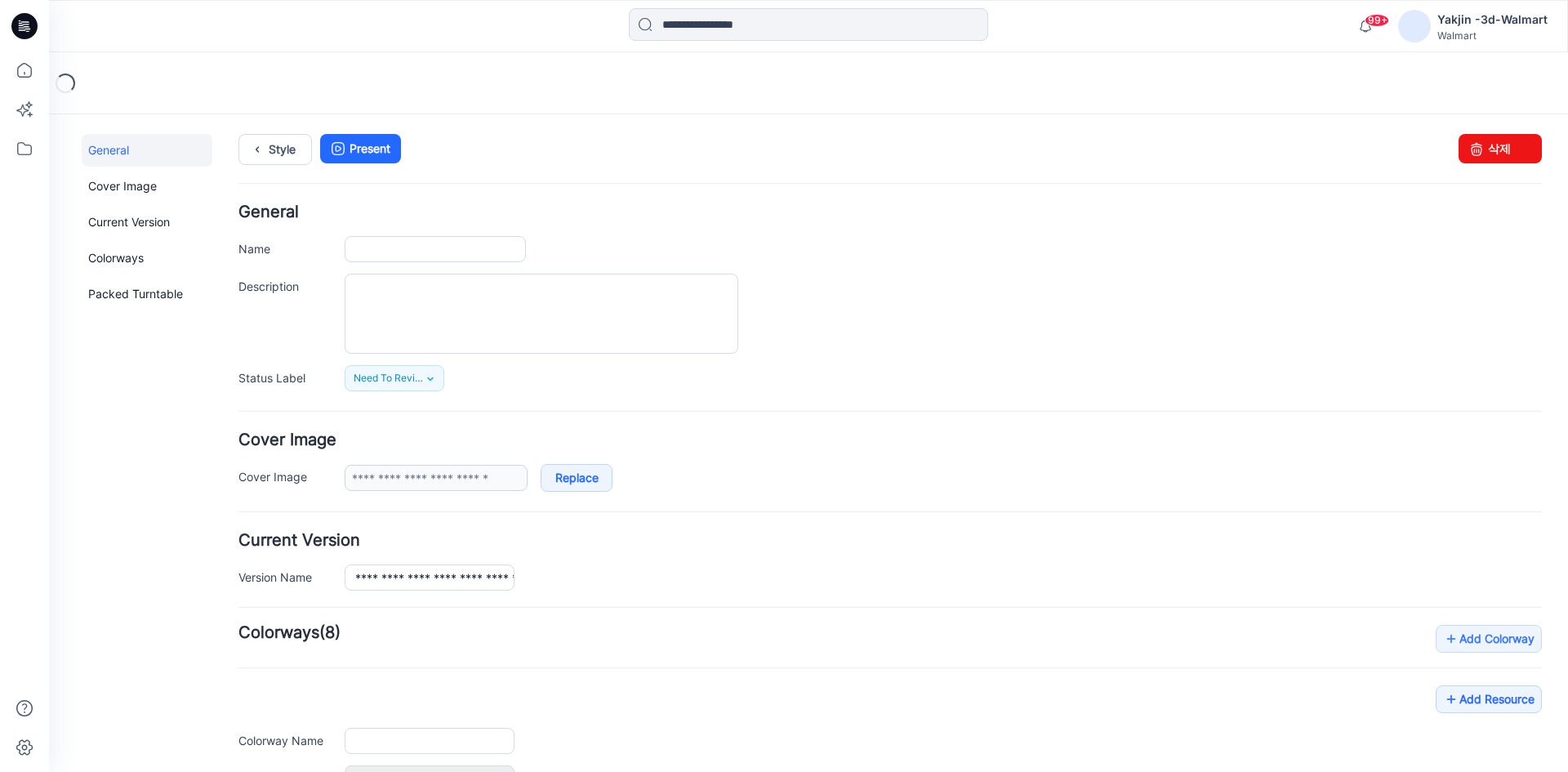
type input "**********"
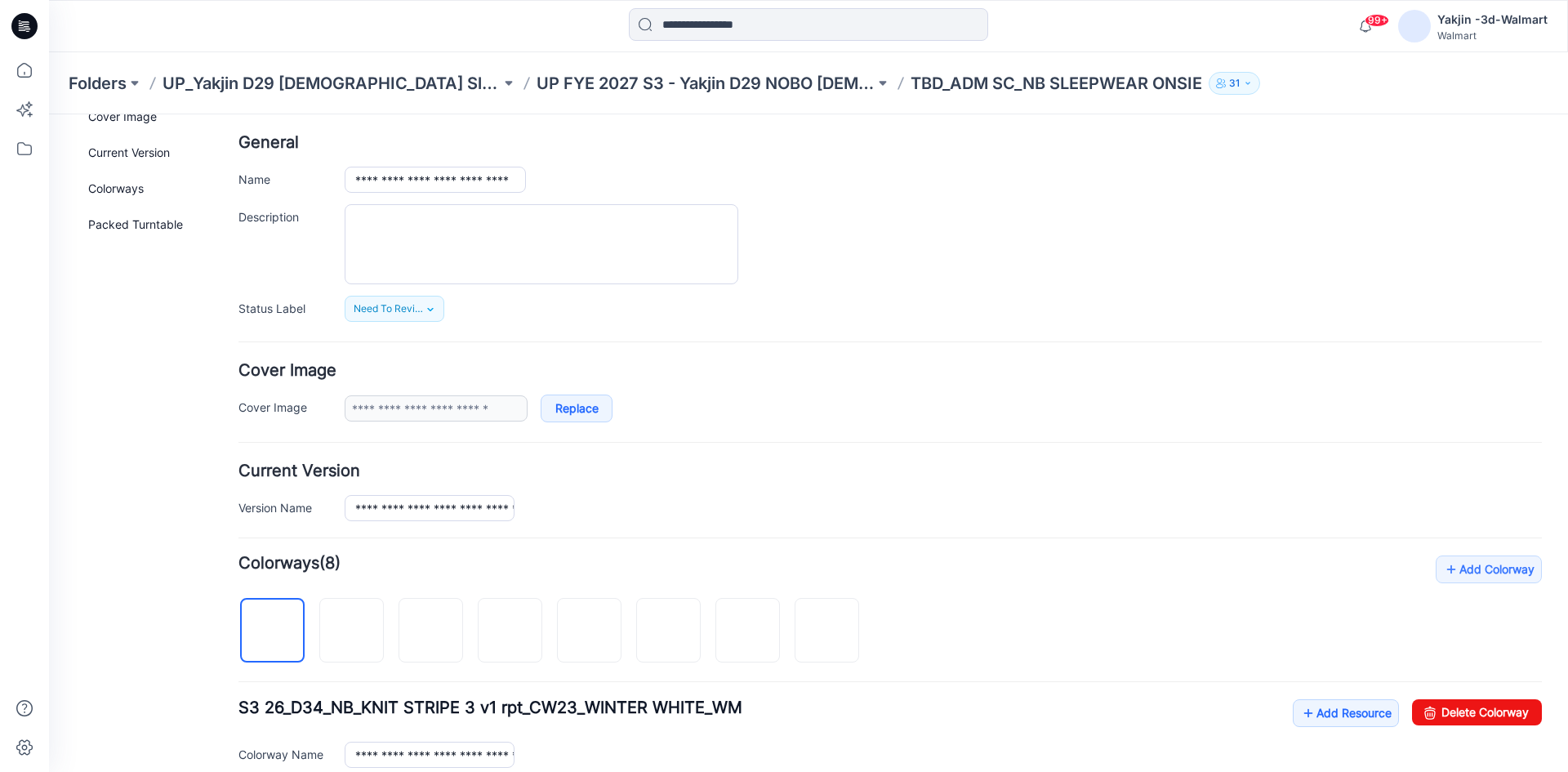
scroll to position [163, 0]
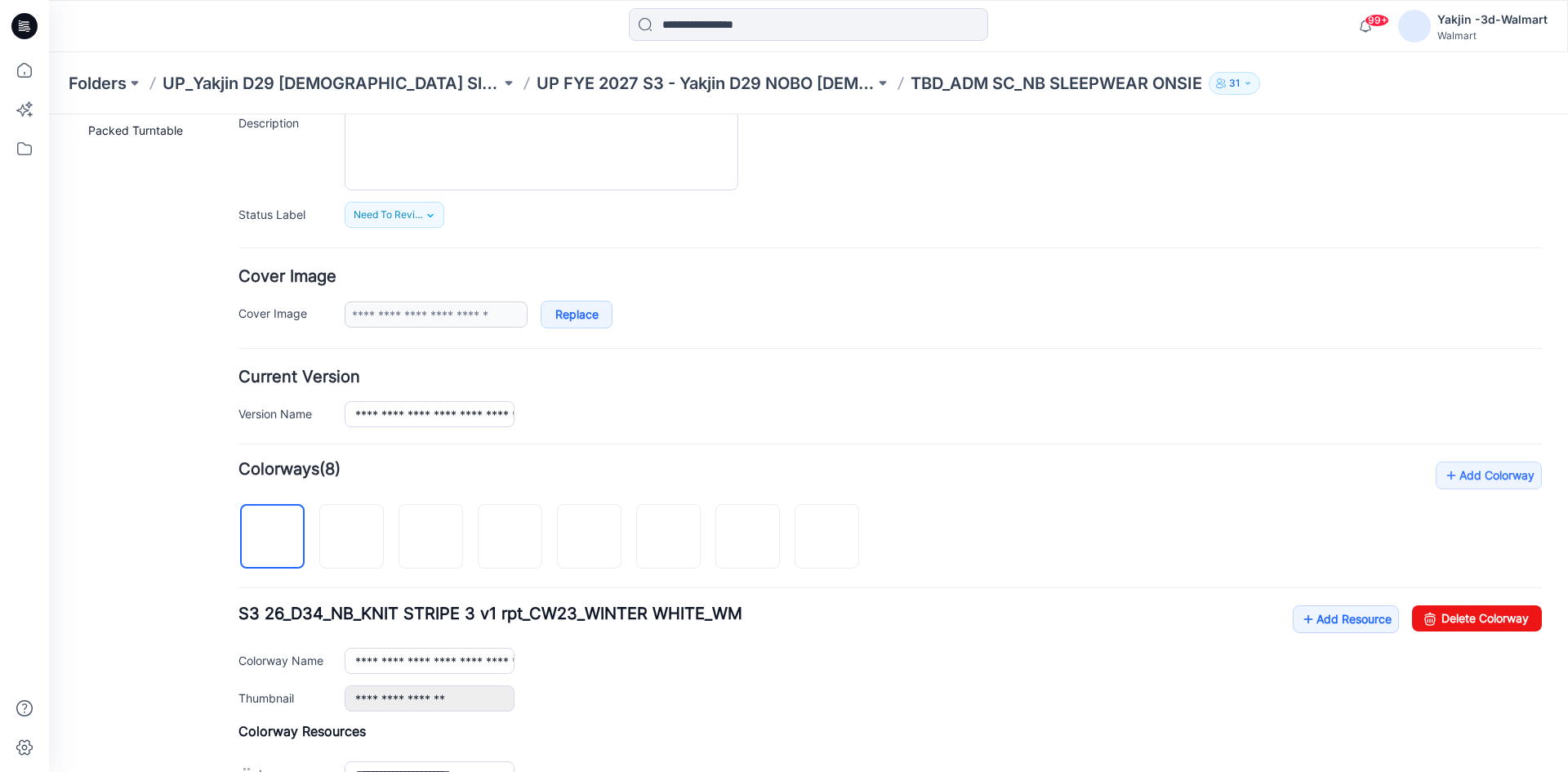
click at [437, 427] on form "**********" at bounding box center [890, 569] width 1304 height 1057
click at [442, 417] on input "**********" at bounding box center [429, 414] width 170 height 26
click at [493, 358] on form "**********" at bounding box center [890, 569] width 1304 height 1057
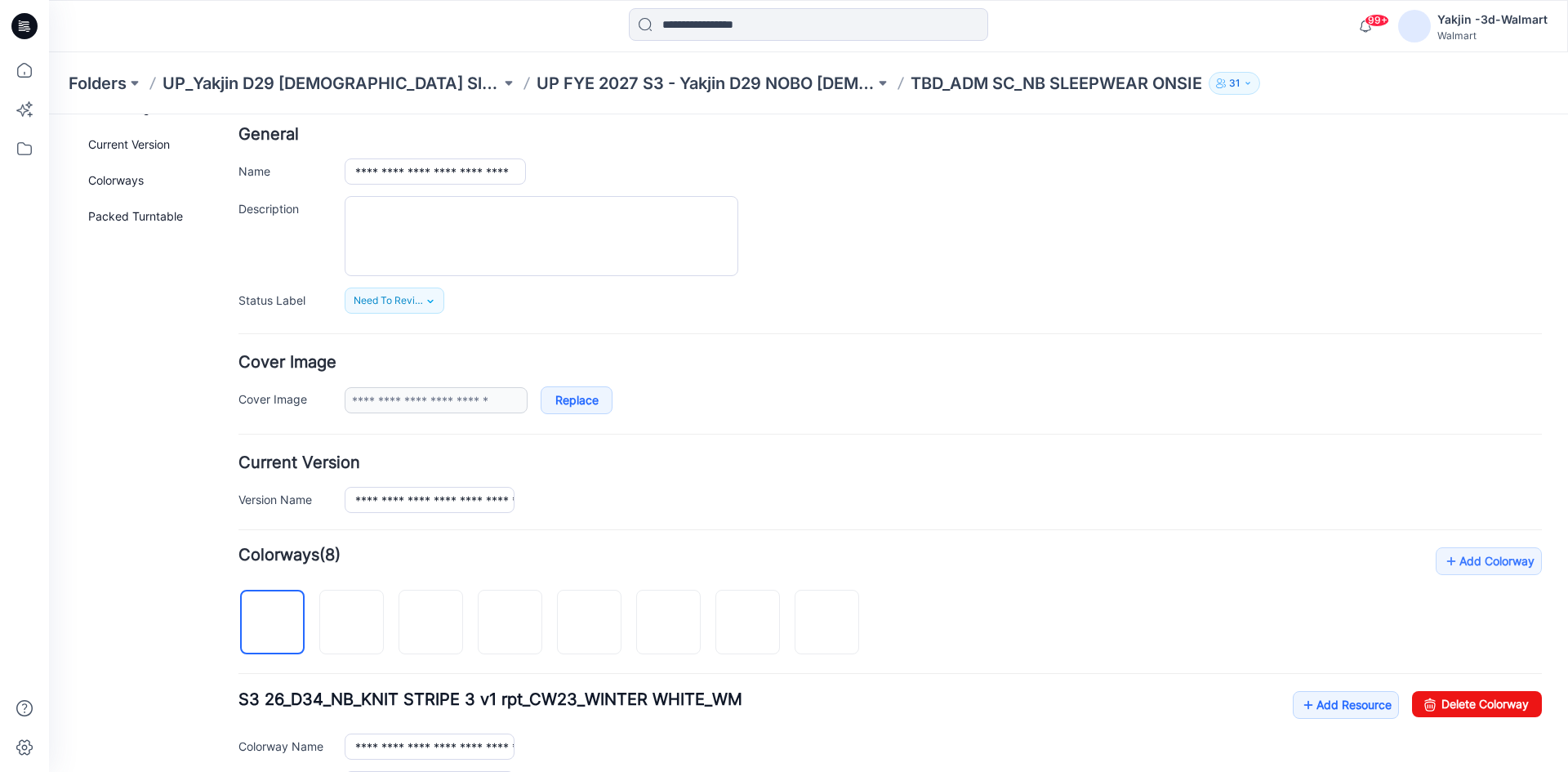
scroll to position [0, 0]
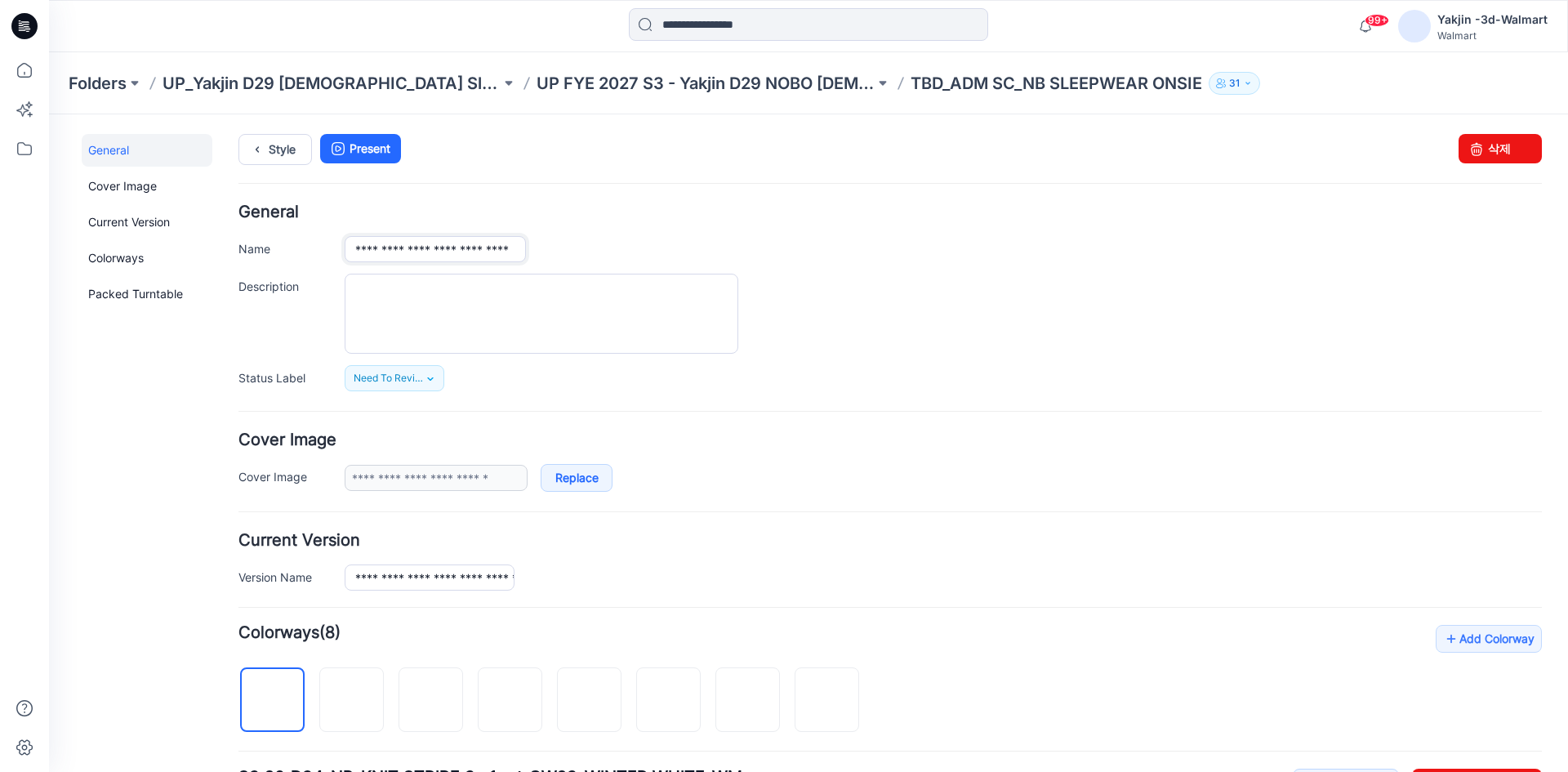
click at [443, 242] on input "**********" at bounding box center [434, 248] width 181 height 26
paste input "**"
type input "**********"
click at [655, 243] on div "**********" at bounding box center [943, 248] width 1197 height 26
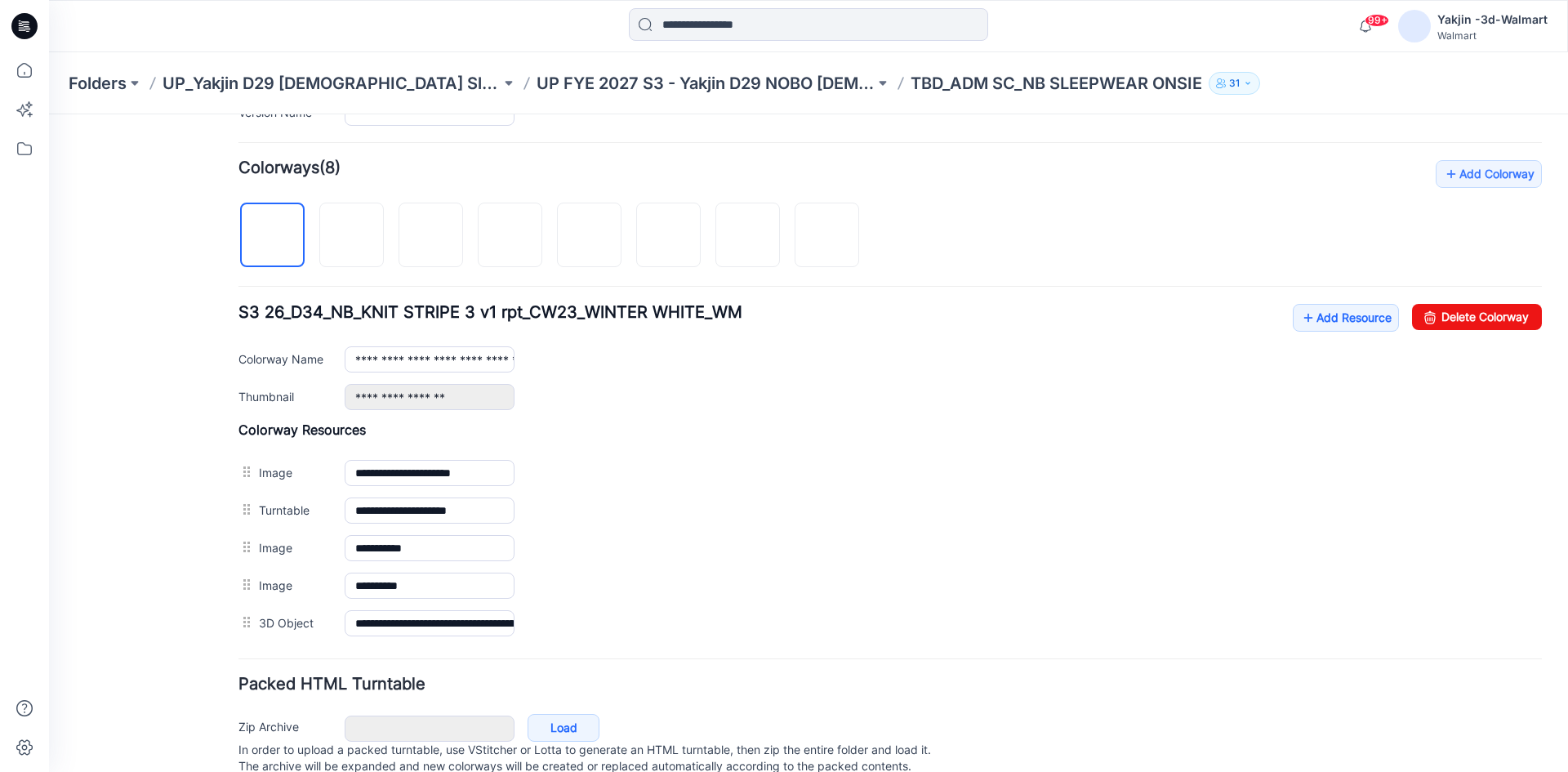
scroll to position [522, 0]
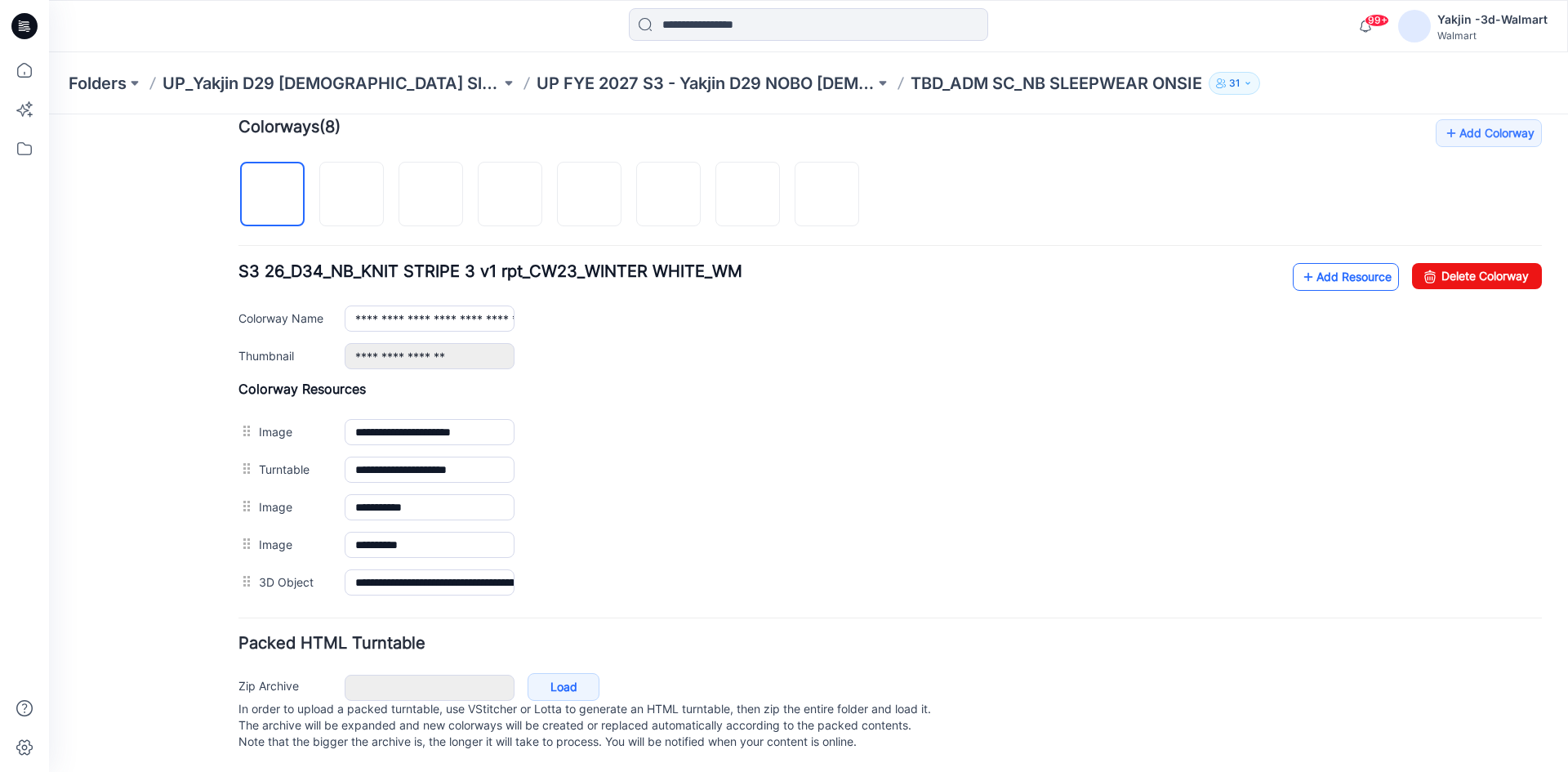
click at [1305, 263] on link "Add Resource" at bounding box center [1345, 276] width 106 height 28
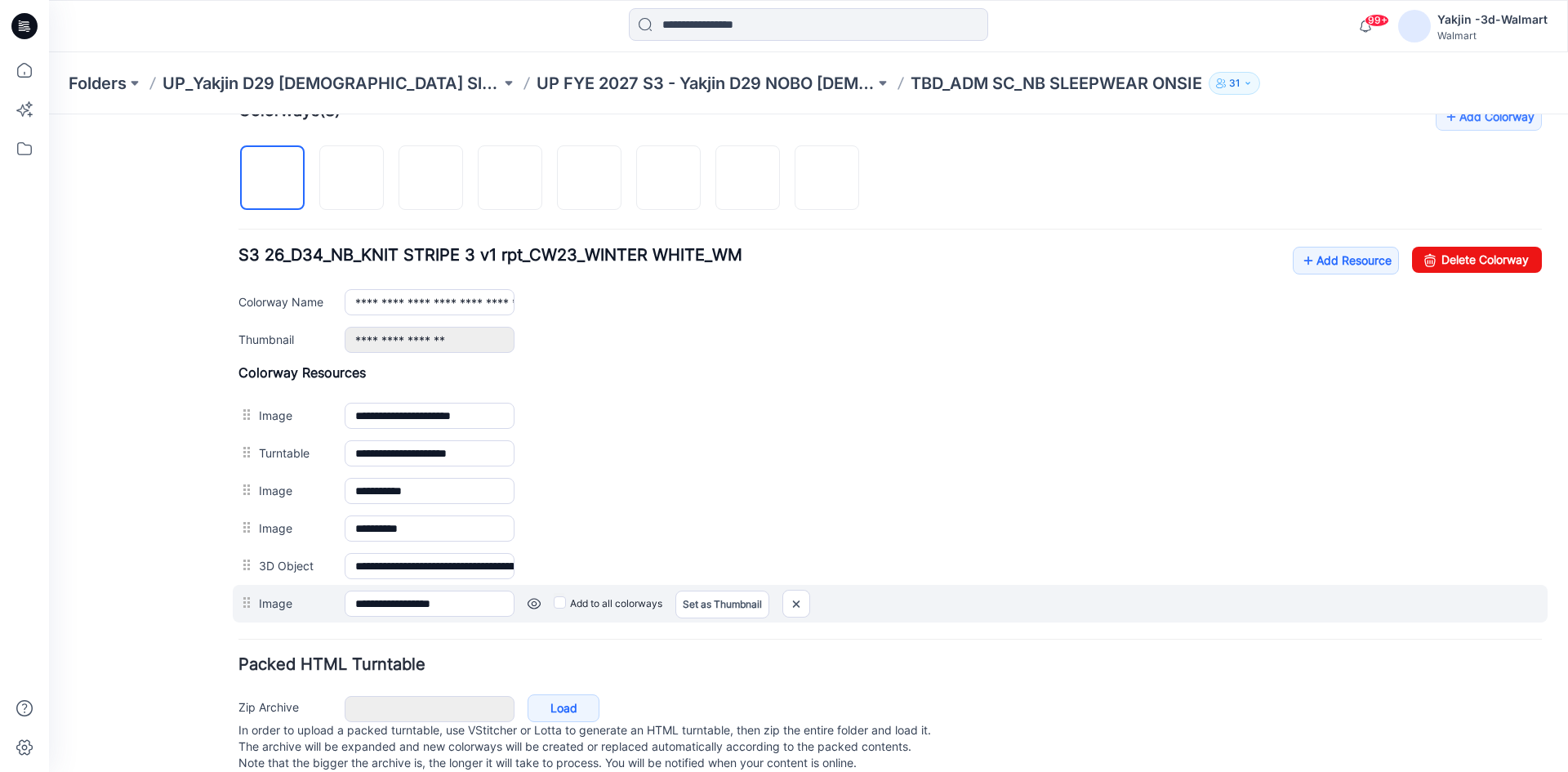
click at [552, 604] on div "Add to all colorways Set as Thumbnail Unset as Thumbnail" at bounding box center [1028, 603] width 1027 height 26
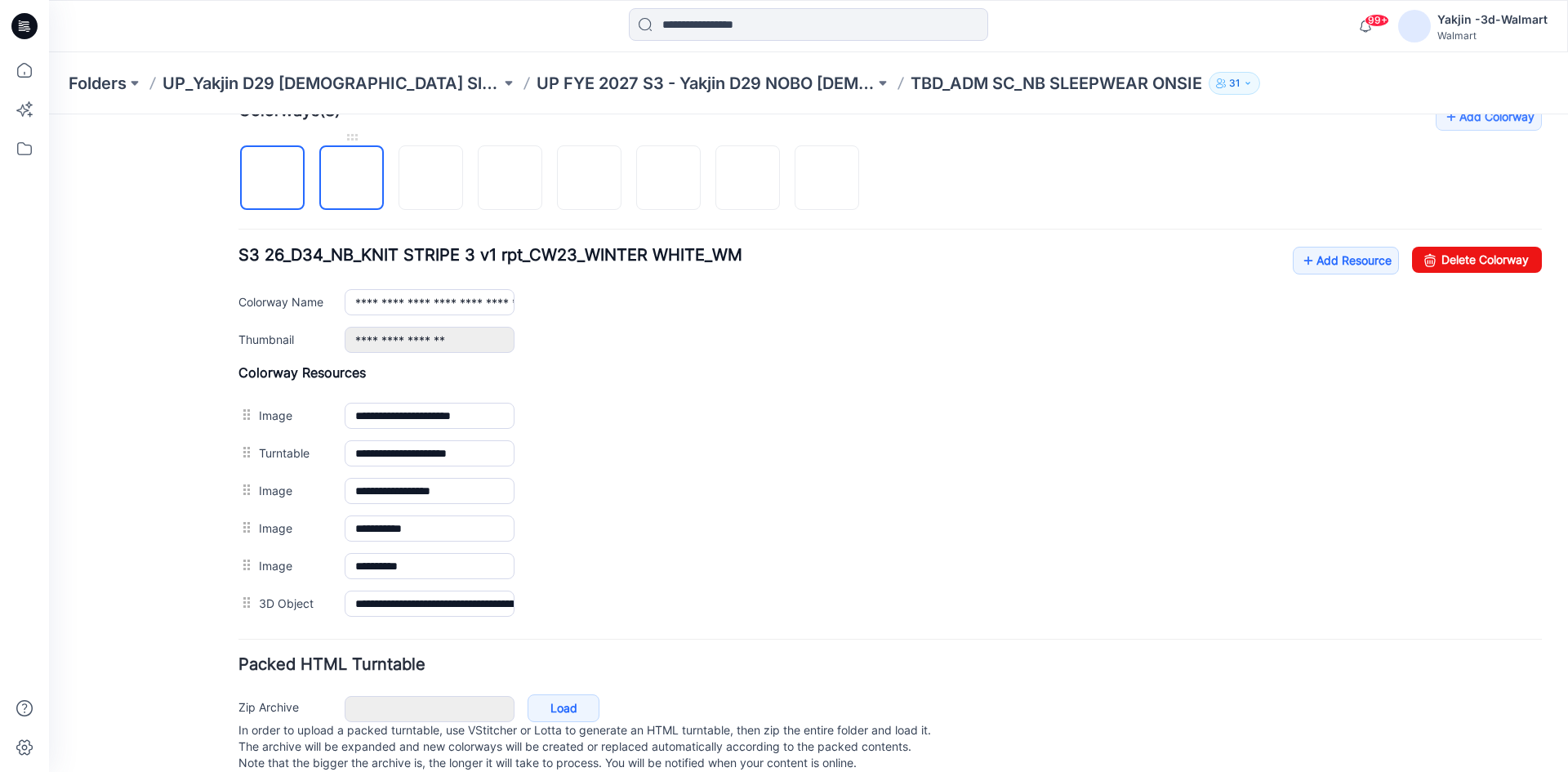
click at [352, 179] on img at bounding box center [352, 179] width 0 height 0
click at [431, 179] on img at bounding box center [431, 179] width 0 height 0
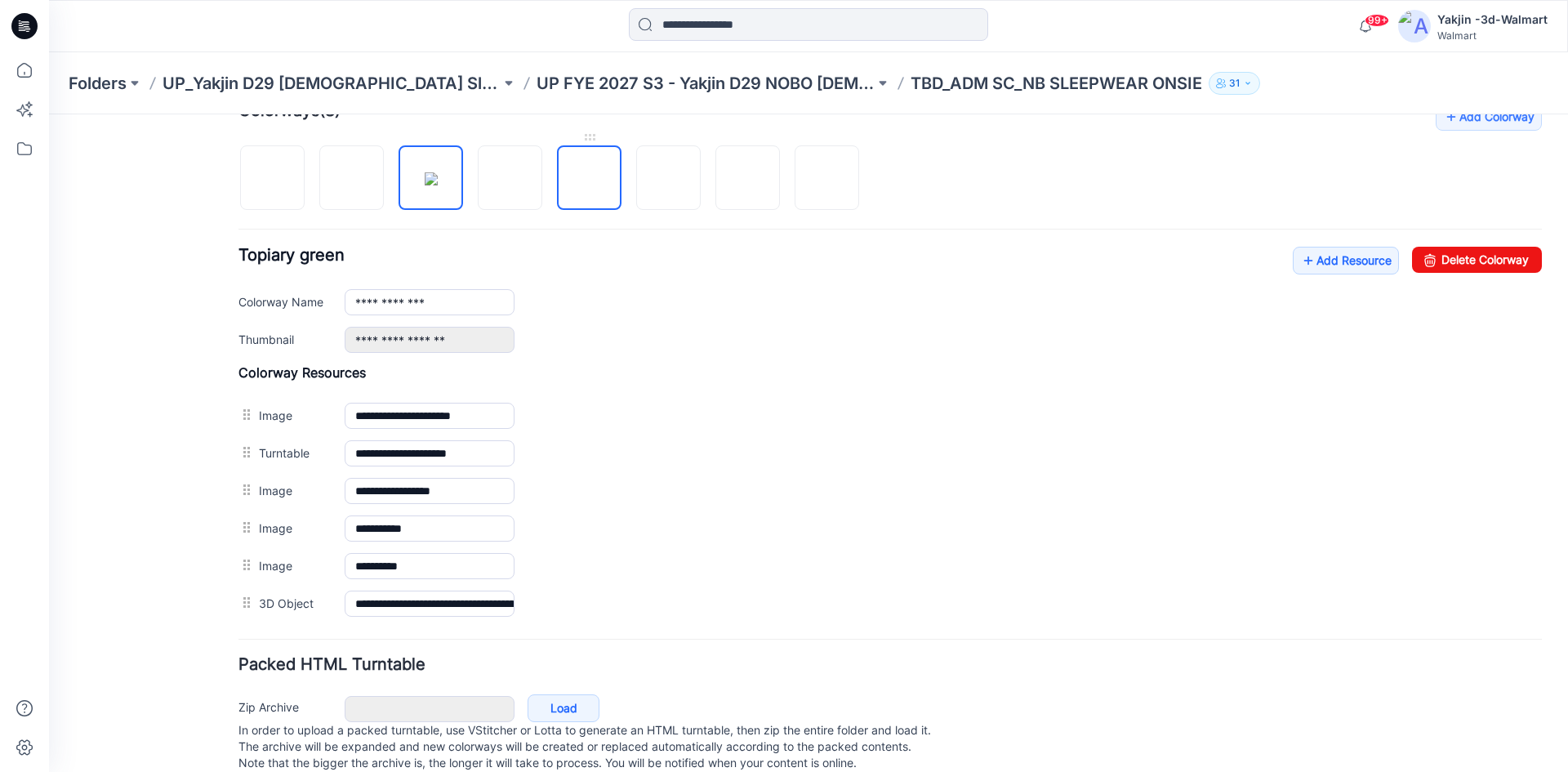
click at [589, 179] on img at bounding box center [589, 179] width 0 height 0
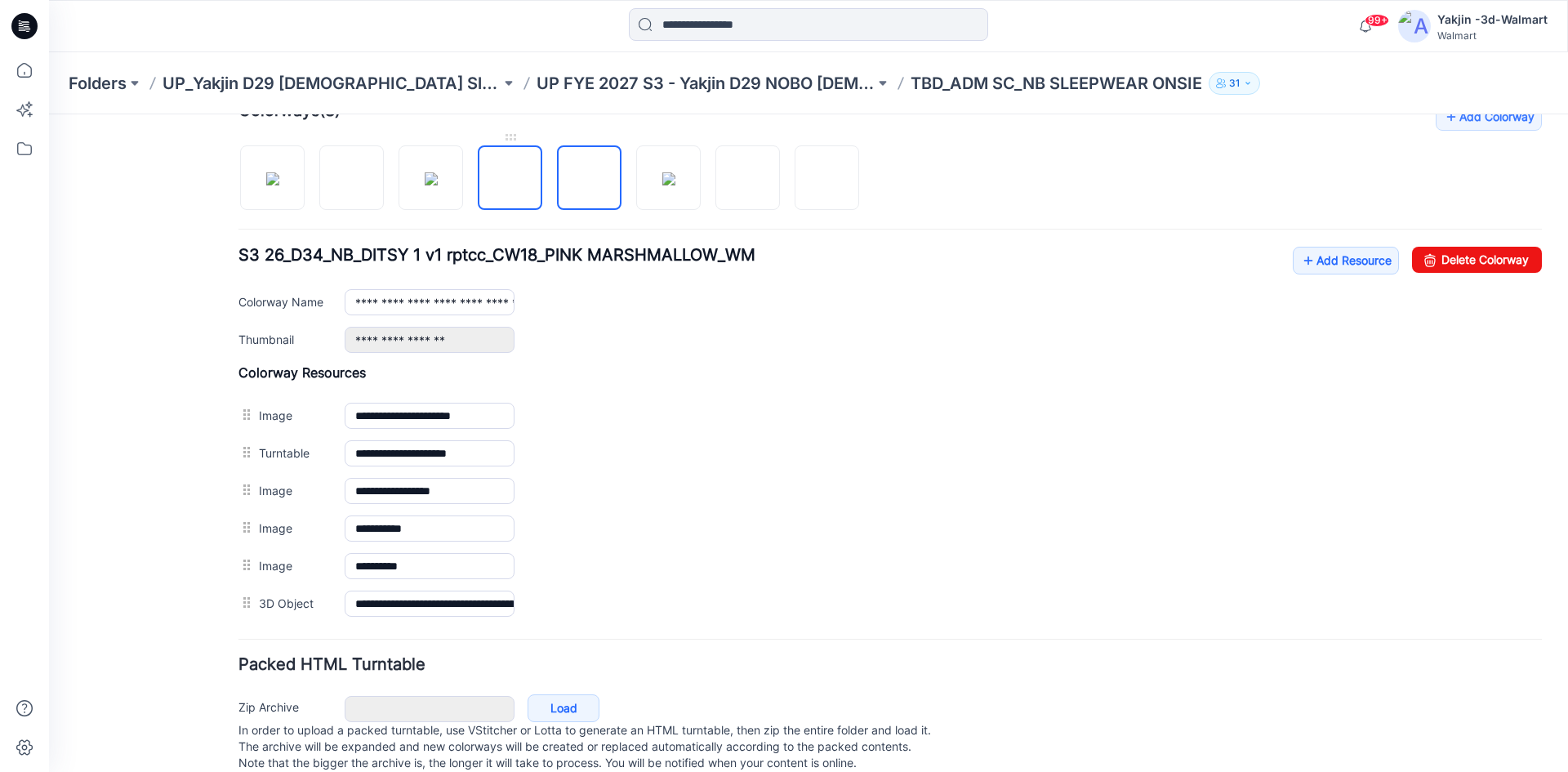
click at [510, 179] on img at bounding box center [510, 179] width 0 height 0
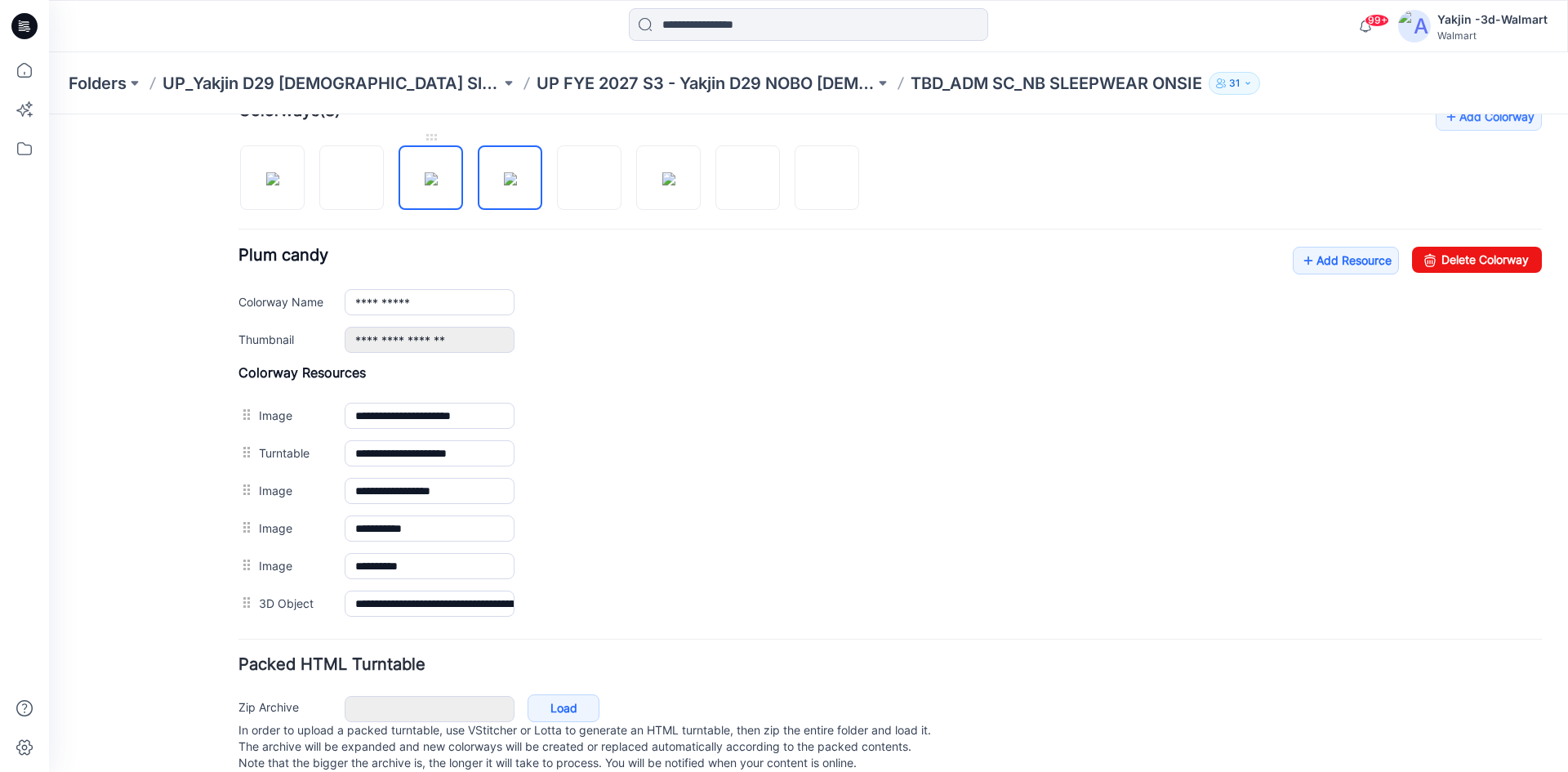
click at [430, 185] on img at bounding box center [431, 179] width 13 height 13
click at [503, 185] on img at bounding box center [510, 179] width 13 height 13
click at [589, 179] on img at bounding box center [589, 179] width 0 height 0
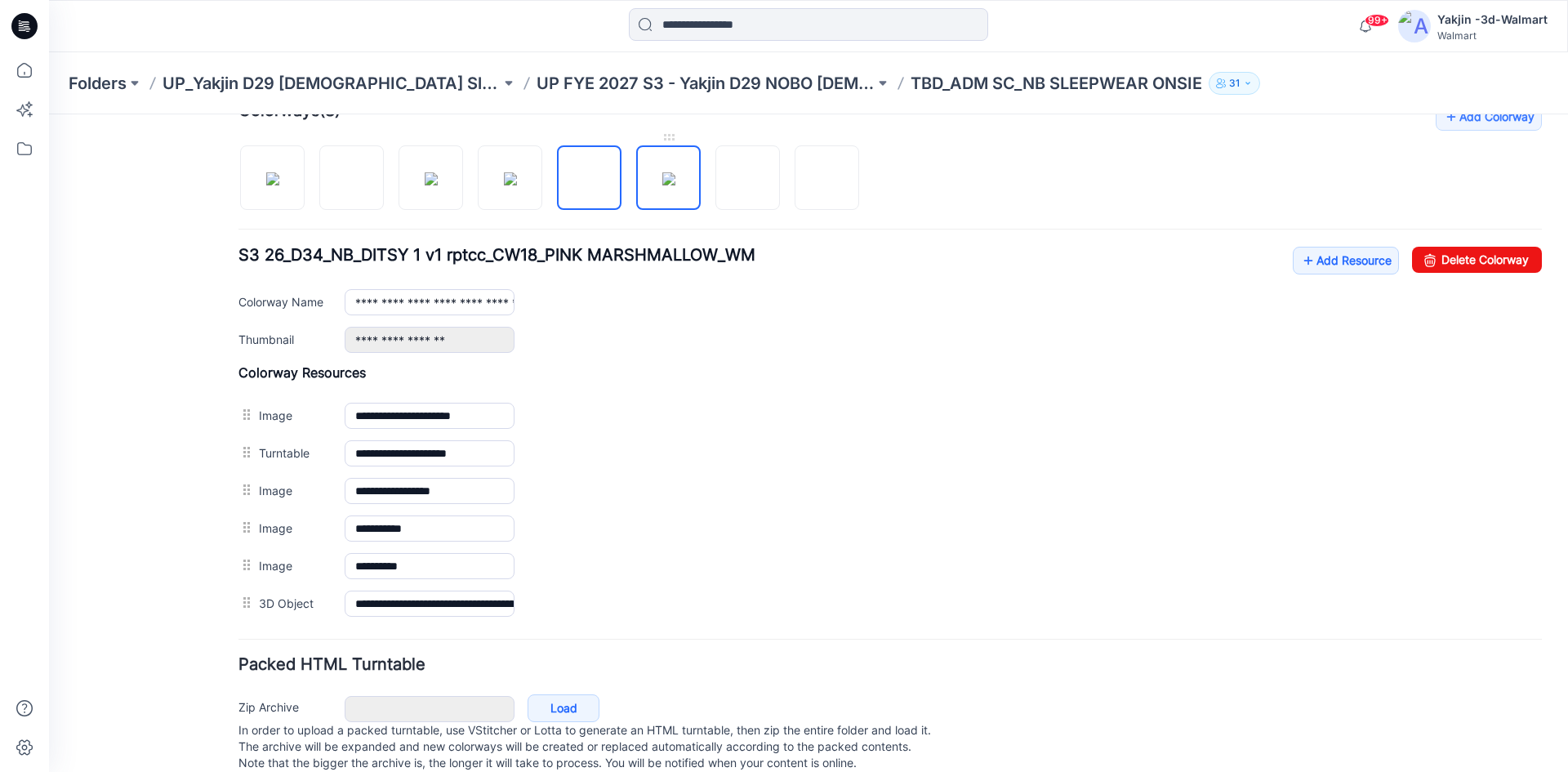
click at [674, 178] on img at bounding box center [669, 179] width 13 height 13
click at [748, 179] on img at bounding box center [748, 179] width 0 height 0
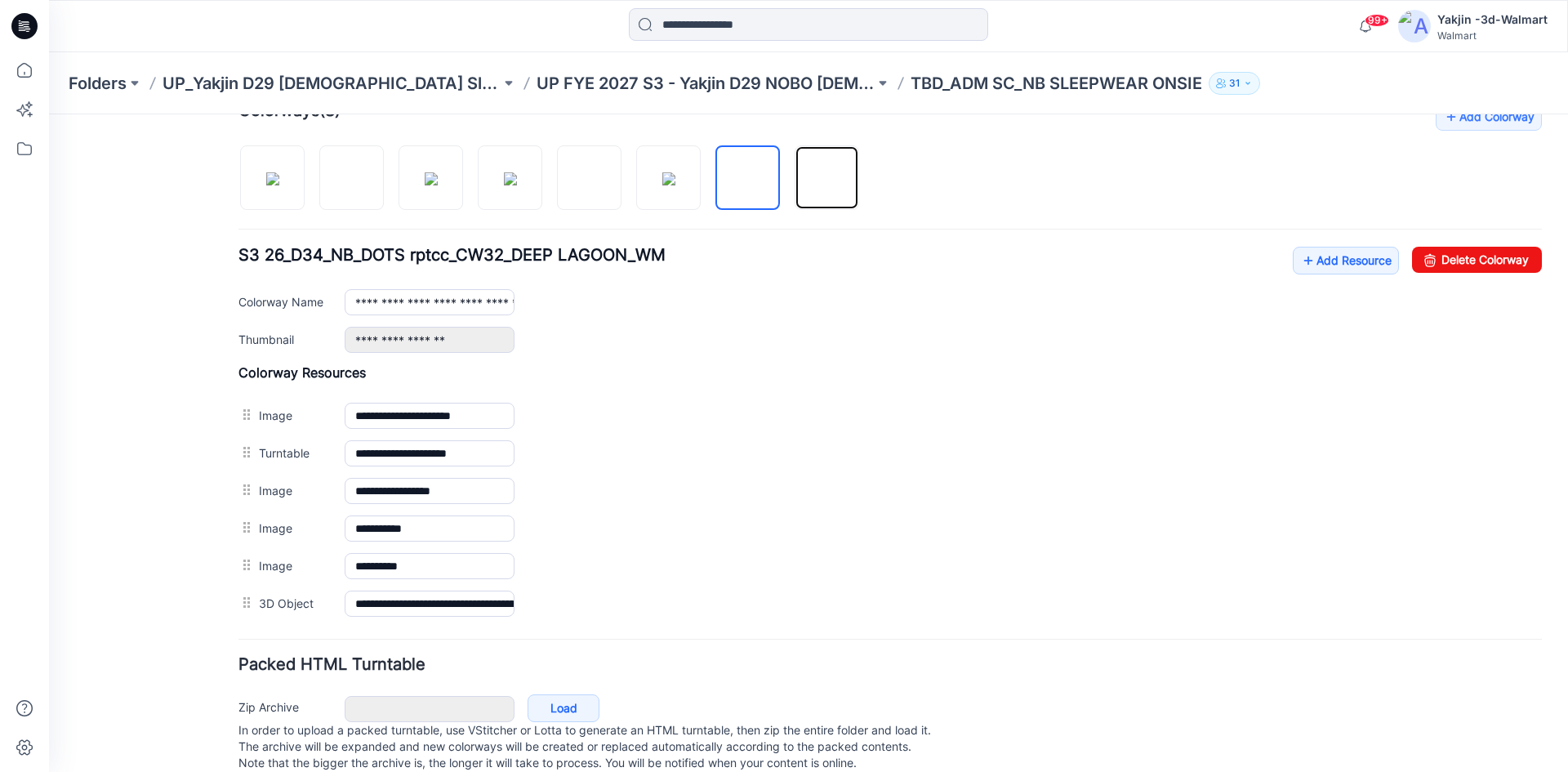
drag, startPoint x: 828, startPoint y: 191, endPoint x: 799, endPoint y: 239, distance: 56.1
click at [827, 179] on img at bounding box center [827, 179] width 0 height 0
click at [268, 185] on img at bounding box center [273, 179] width 13 height 13
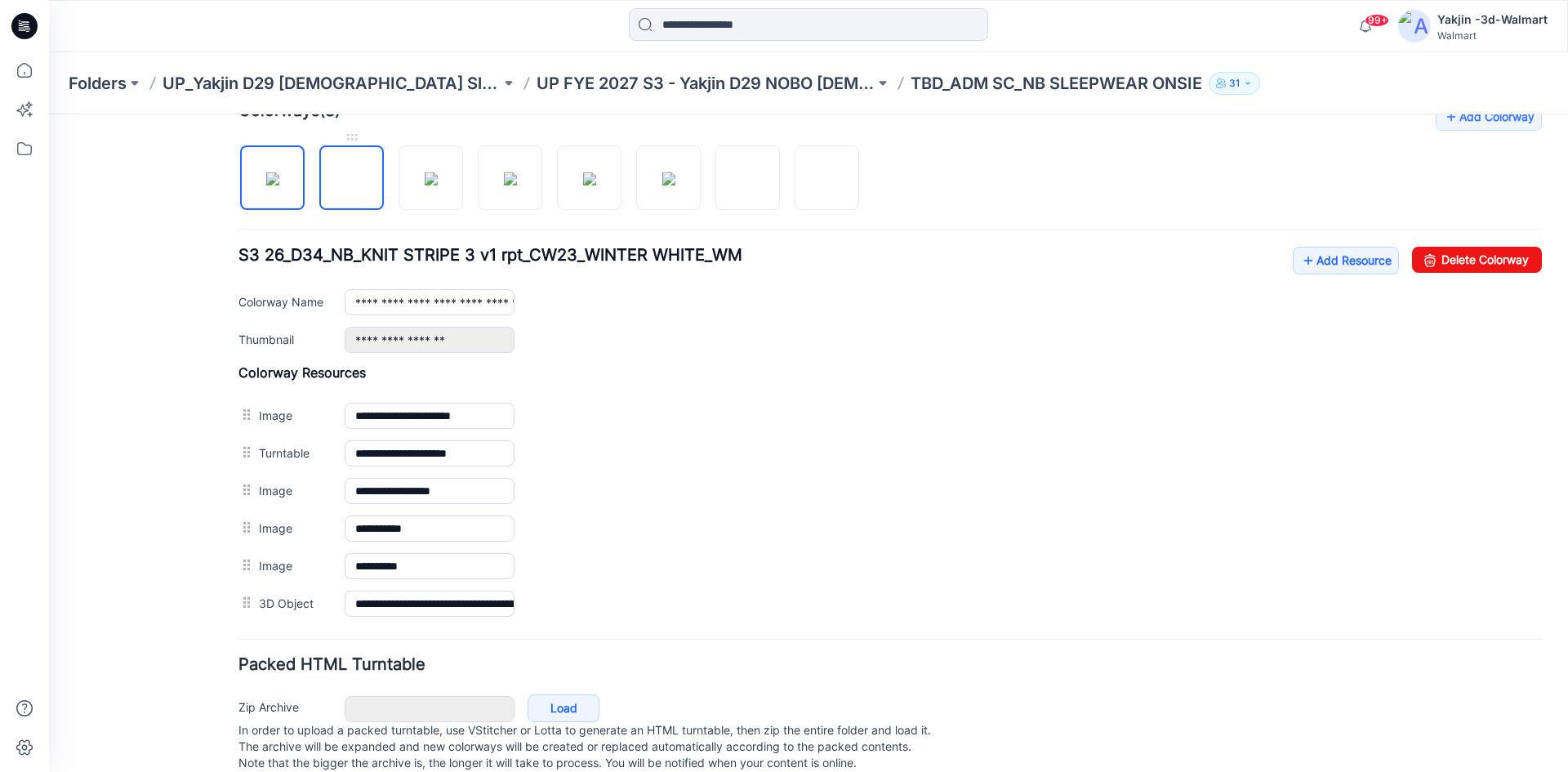
click at [352, 179] on img at bounding box center [352, 179] width 0 height 0
click at [438, 185] on img at bounding box center [431, 179] width 13 height 13
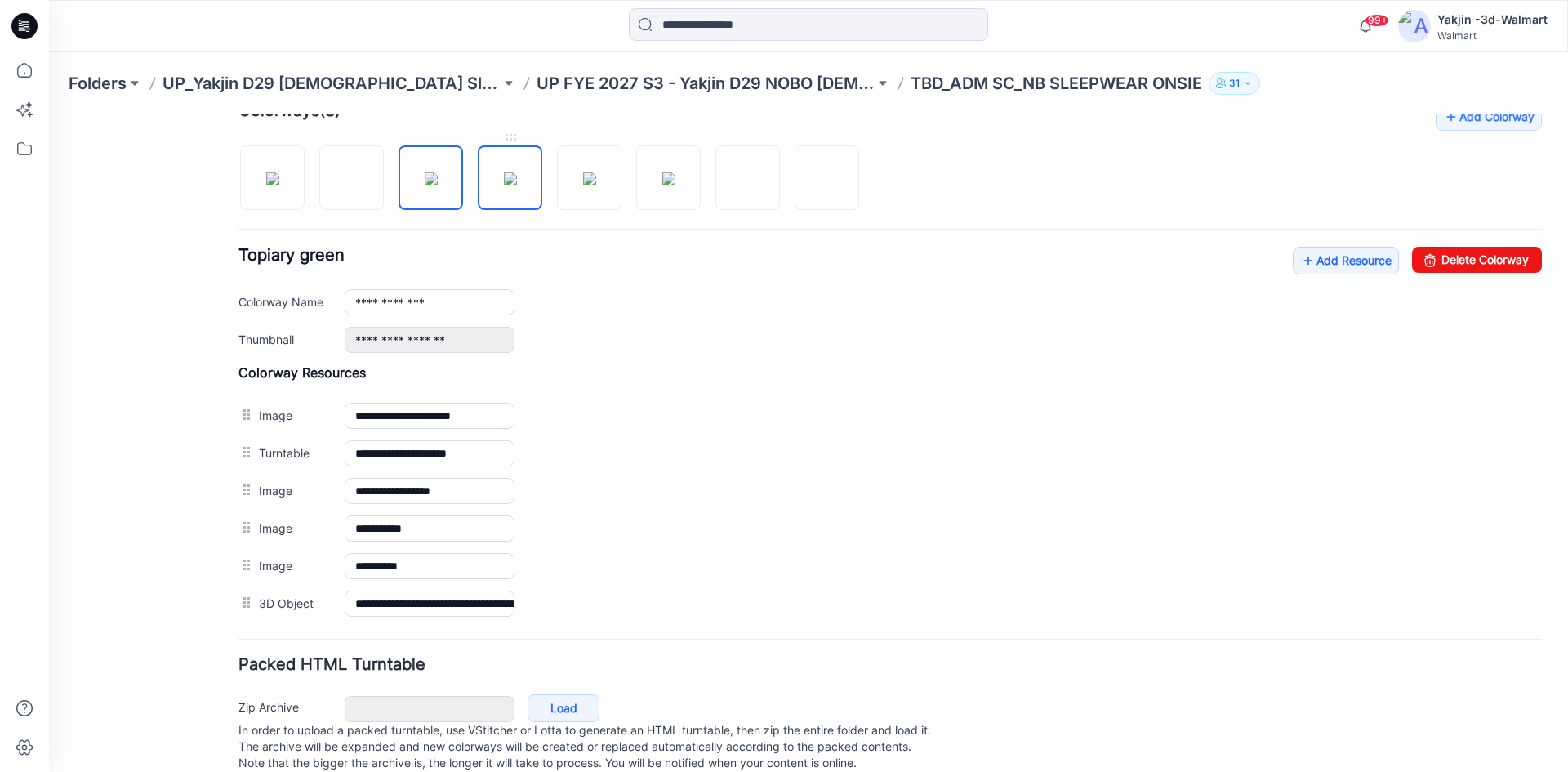
click at [517, 185] on img at bounding box center [510, 179] width 13 height 13
click at [622, 188] on div at bounding box center [555, 169] width 634 height 84
click at [675, 182] on img at bounding box center [669, 179] width 13 height 13
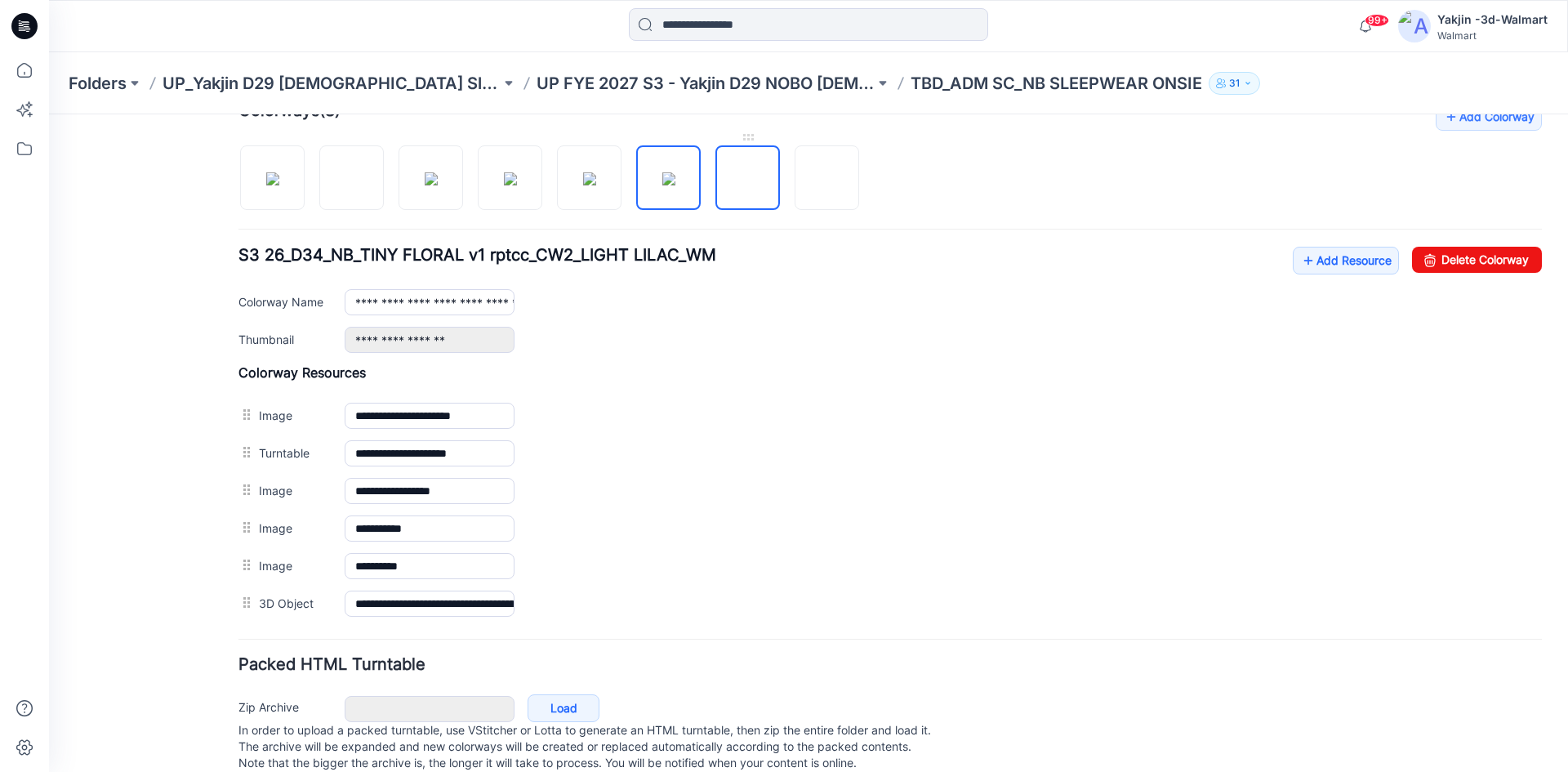
click at [748, 179] on img at bounding box center [748, 179] width 0 height 0
click at [827, 179] on img at bounding box center [827, 179] width 0 height 0
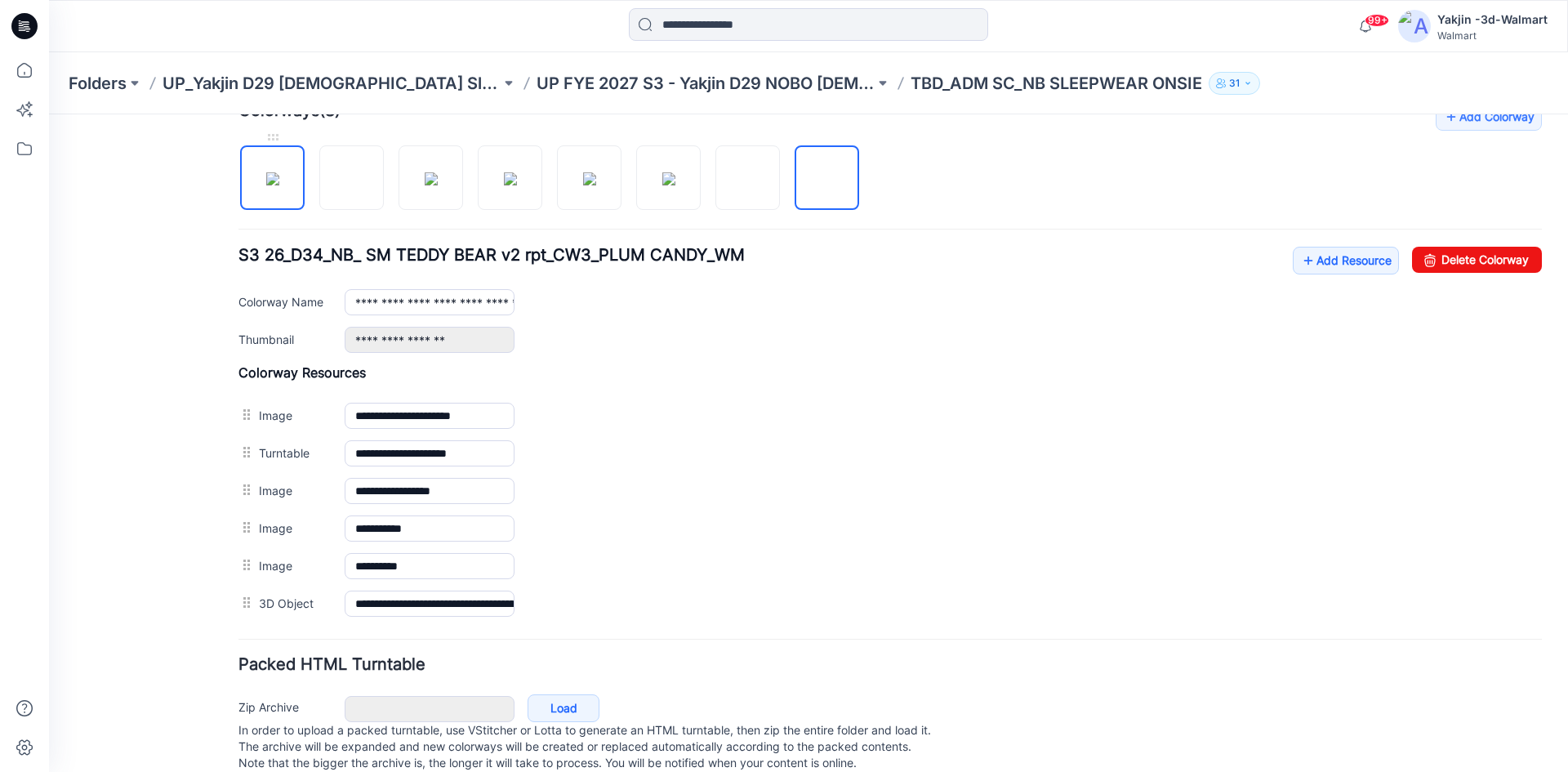
click at [279, 178] on img at bounding box center [273, 179] width 13 height 13
type input "**********"
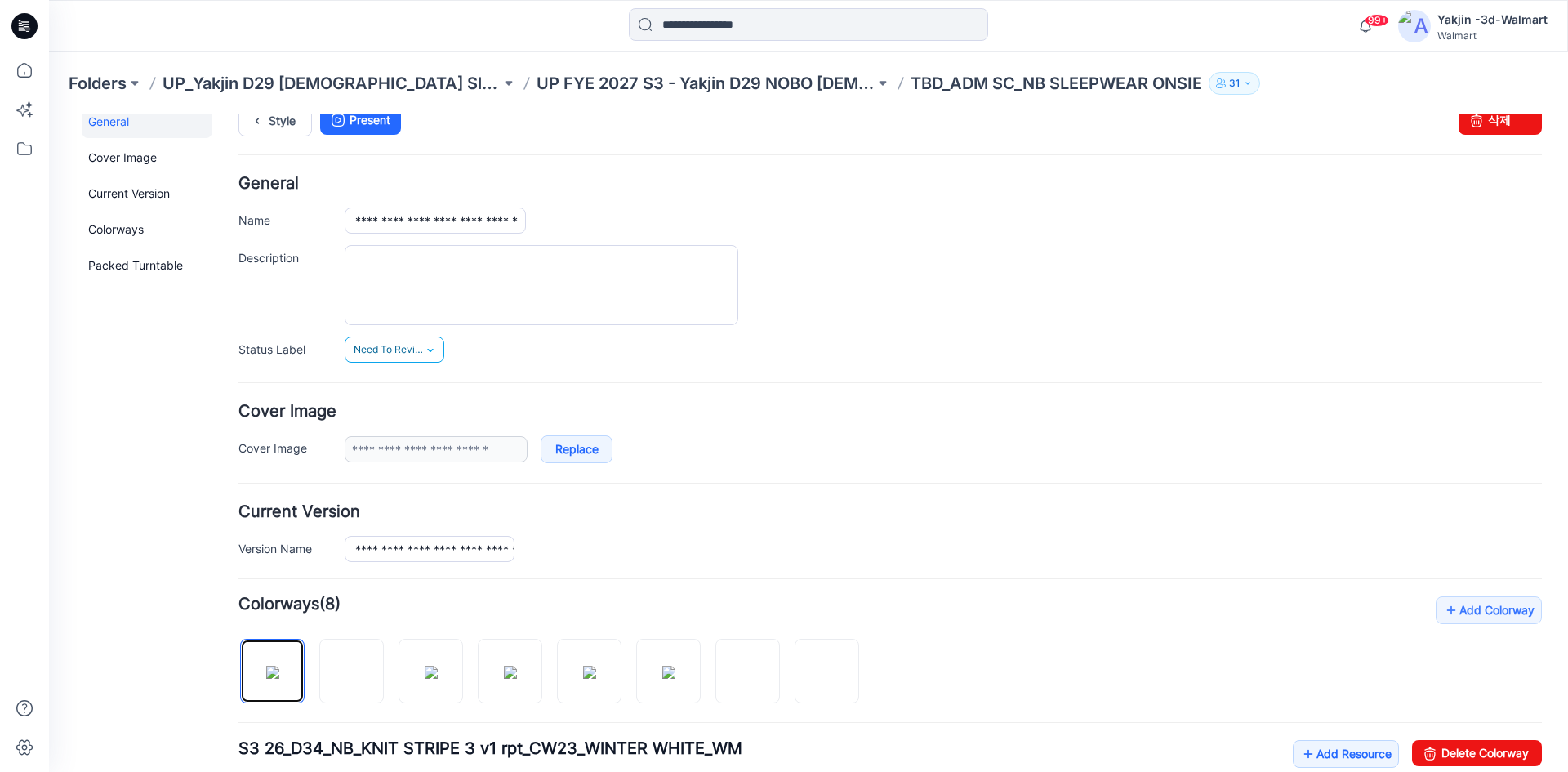
scroll to position [0, 0]
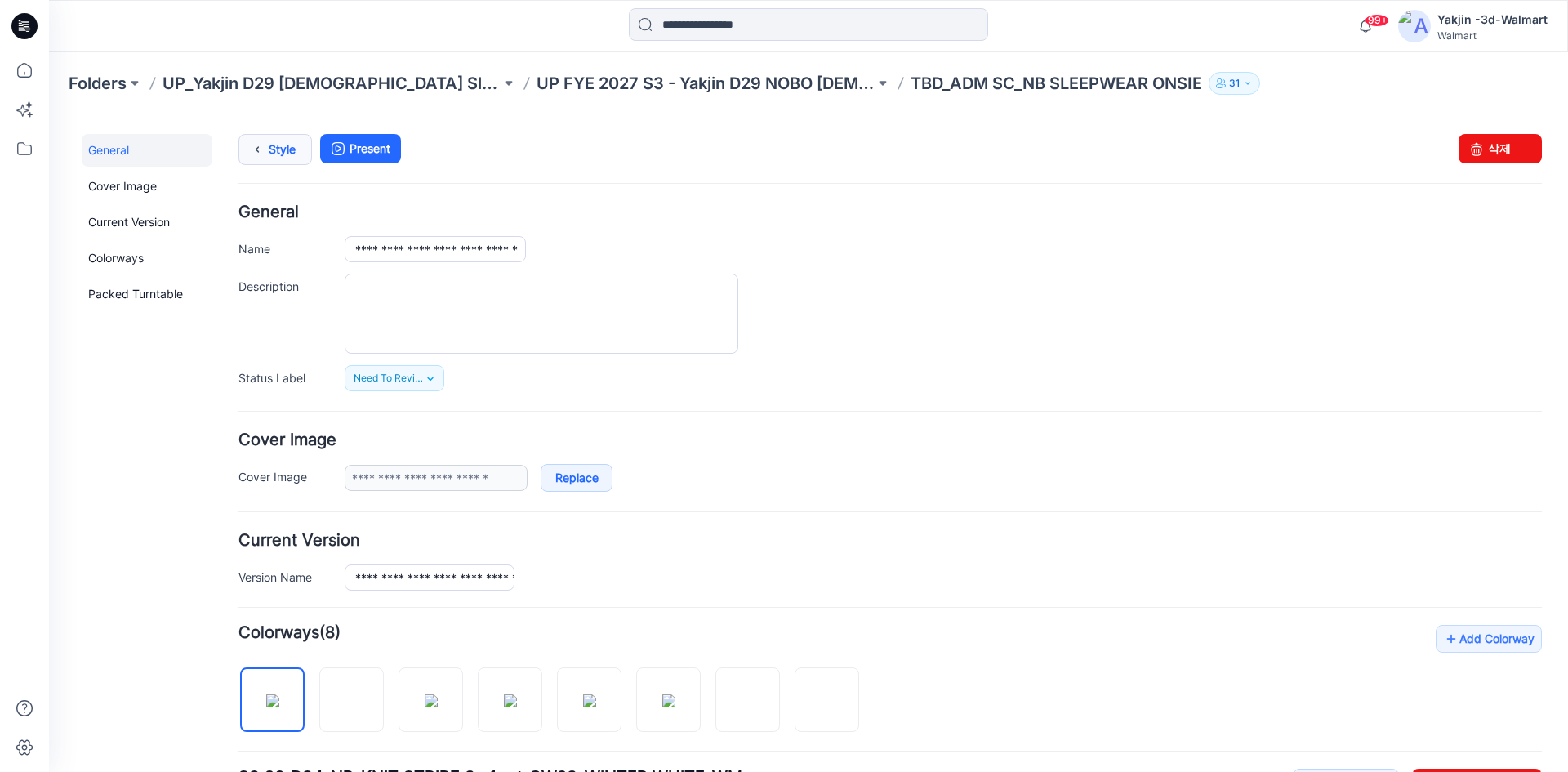
click at [279, 148] on link "Style" at bounding box center [275, 149] width 73 height 31
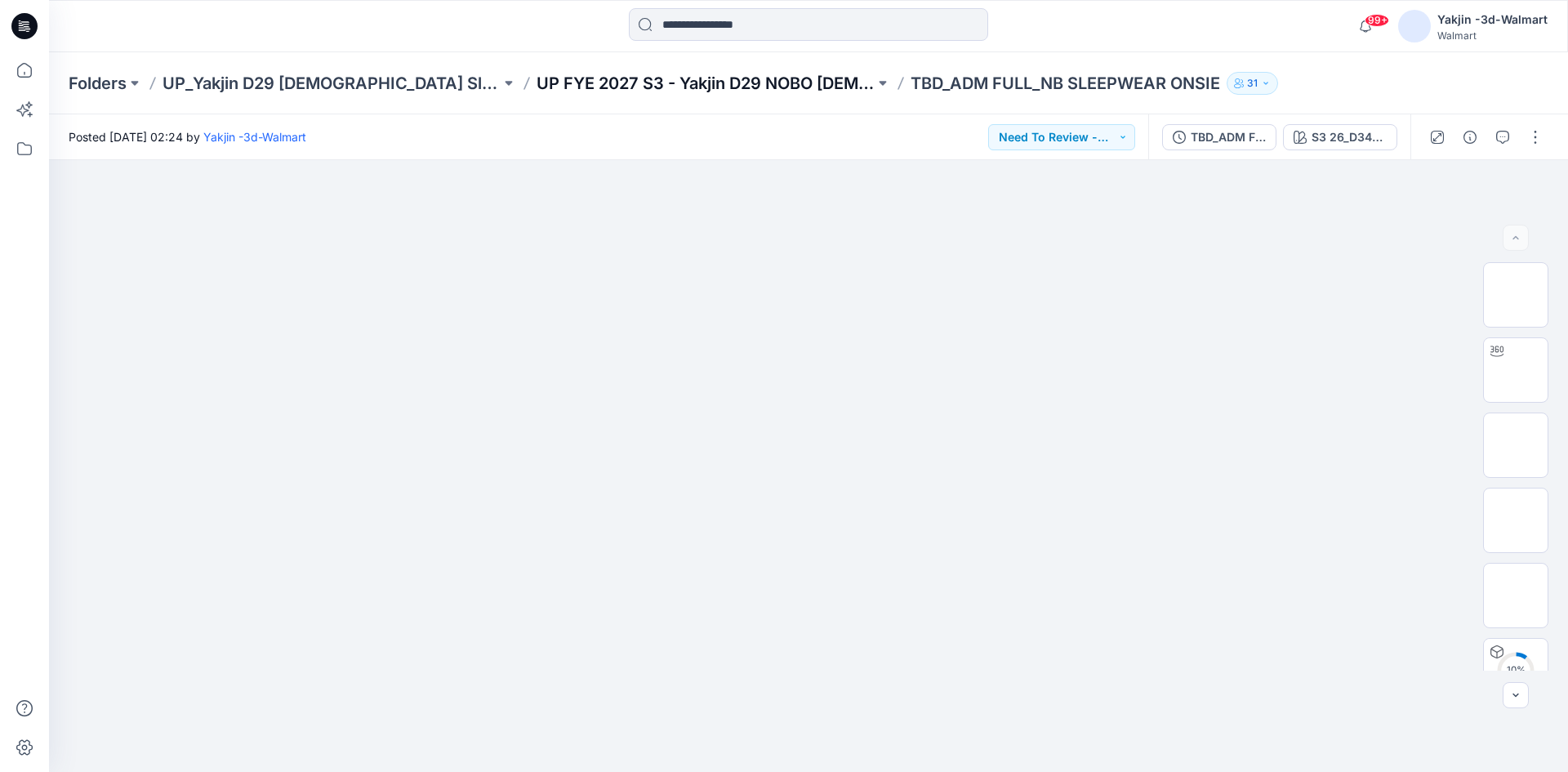
click at [668, 81] on p "UP FYE 2027 S3 - Yakjin D29 NOBO [DEMOGRAPHIC_DATA] Sleepwear" at bounding box center [706, 83] width 338 height 23
